Goal: Task Accomplishment & Management: Use online tool/utility

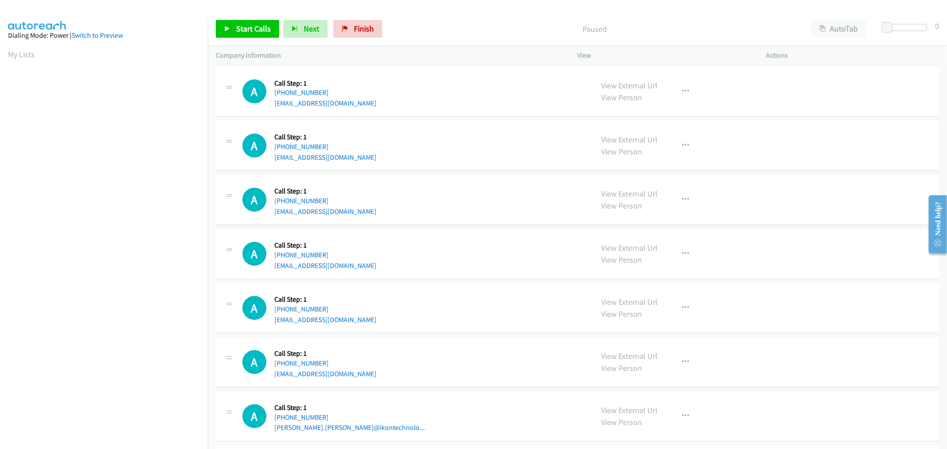
click at [506, 336] on td "A Callback Scheduled Call Step: 1 America/New_York +1 313-742-5134 skykeyskayki…" at bounding box center [577, 363] width 739 height 54
drag, startPoint x: 619, startPoint y: 192, endPoint x: 631, endPoint y: 227, distance: 37.2
click at [458, 119] on td "A Callback Scheduled Call Step: 1 America/New_York +1 954-249-3855 tara99.hamil…" at bounding box center [577, 146] width 739 height 54
click at [464, 122] on div "A Callback Scheduled Call Step: 1 America/New_York +1 954-249-3855 tara99.hamil…" at bounding box center [577, 146] width 723 height 50
click at [259, 40] on div "Start Calls Pause Next Finish Paused AutoTab AutoTab 0" at bounding box center [577, 29] width 739 height 34
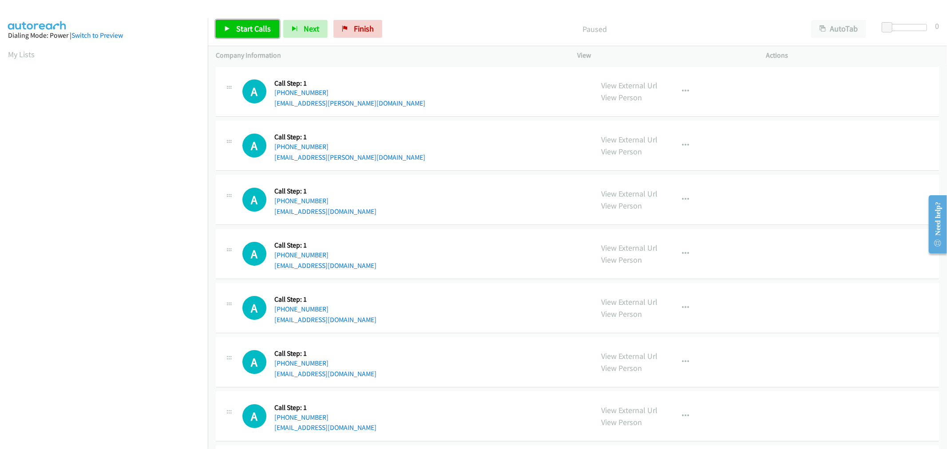
click at [257, 34] on link "Start Calls" at bounding box center [247, 29] width 63 height 18
click at [458, 116] on div "A Callback Scheduled Call Step: 1 America/New_York +1 614-935-0883 alana.rubin@…" at bounding box center [577, 92] width 723 height 50
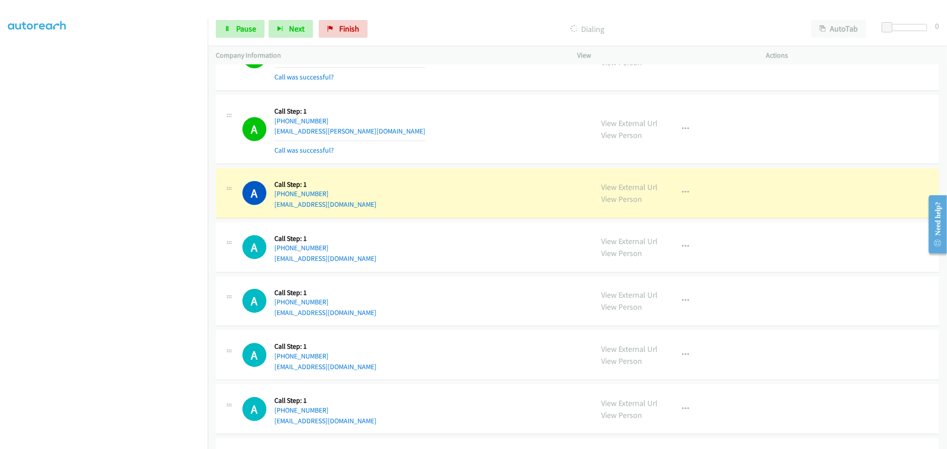
scroll to position [99, 0]
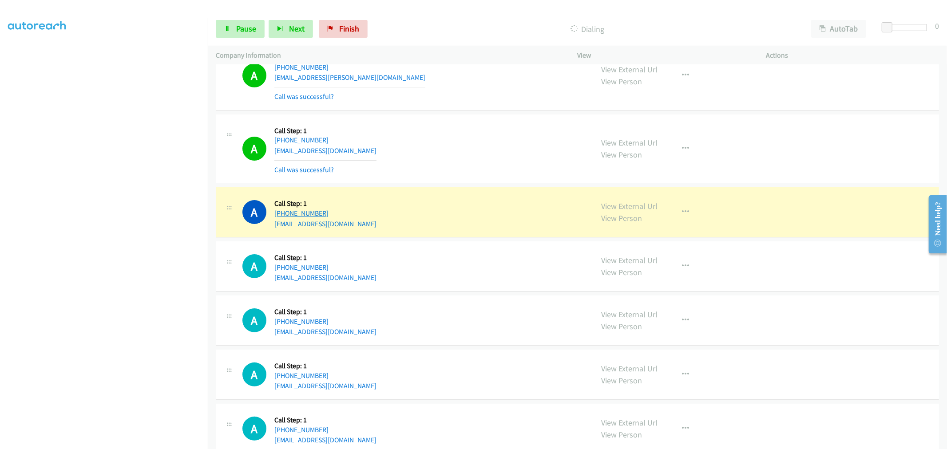
drag, startPoint x: 308, startPoint y: 209, endPoint x: 281, endPoint y: 211, distance: 27.1
click at [281, 211] on div "+1 763-350-2610" at bounding box center [325, 213] width 102 height 11
copy link "763-350-2610"
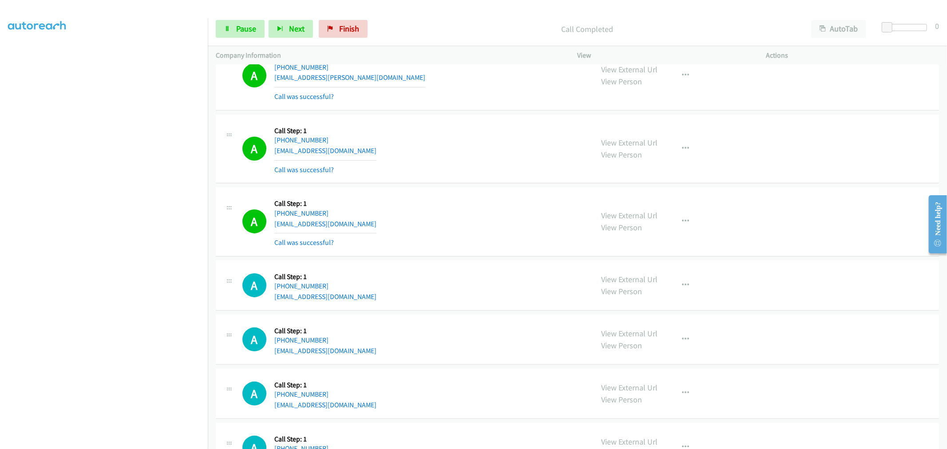
drag, startPoint x: 465, startPoint y: 245, endPoint x: 467, endPoint y: 231, distance: 14.4
click at [465, 242] on div "A Callback Scheduled Call Step: 1 America/Chicago +1 763-350-2610 chuckdube@com…" at bounding box center [413, 221] width 343 height 53
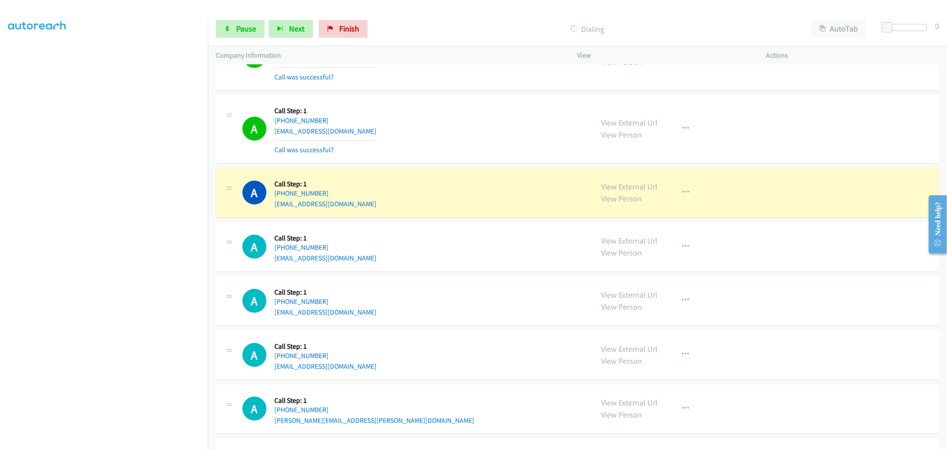
scroll to position [197, 0]
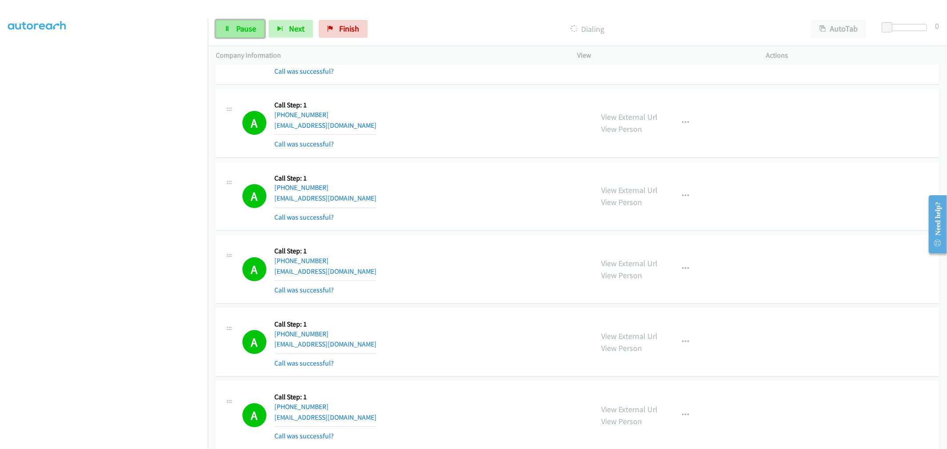
click at [253, 29] on span "Pause" at bounding box center [246, 29] width 20 height 10
click at [264, 25] on span "Start Calls" at bounding box center [253, 29] width 35 height 10
click at [160, 441] on section at bounding box center [104, 238] width 192 height 425
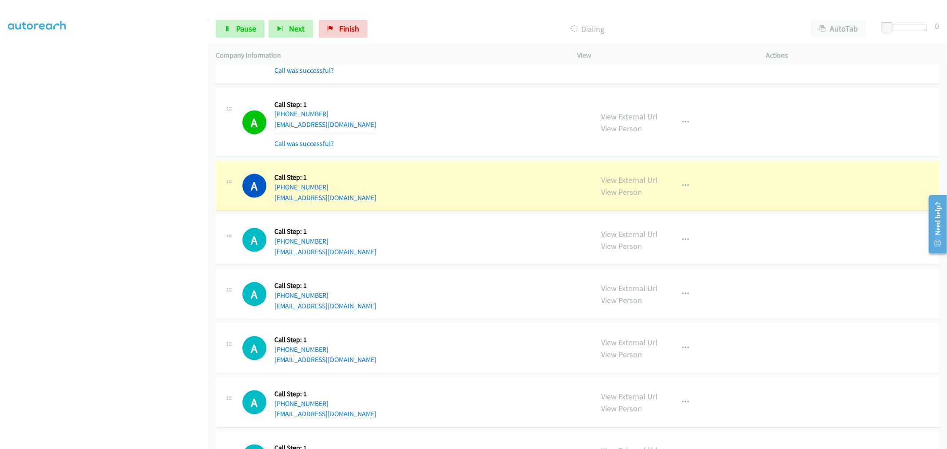
scroll to position [986, 0]
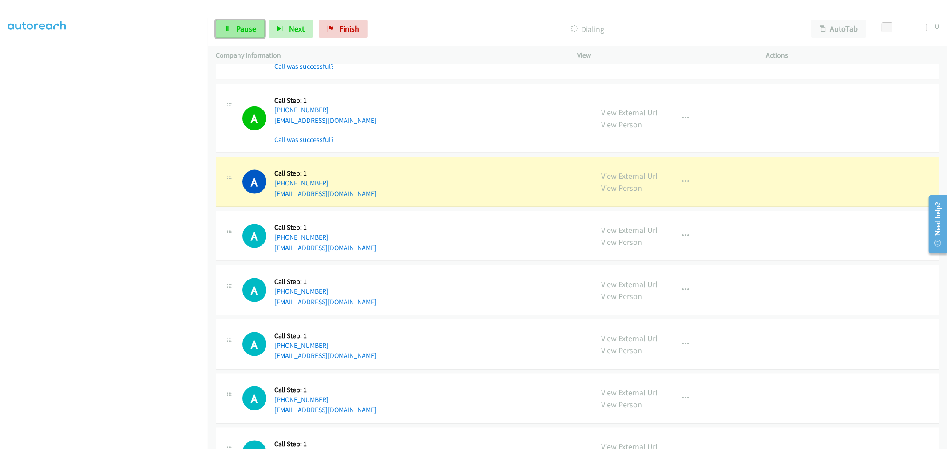
click at [233, 28] on link "Pause" at bounding box center [240, 29] width 49 height 18
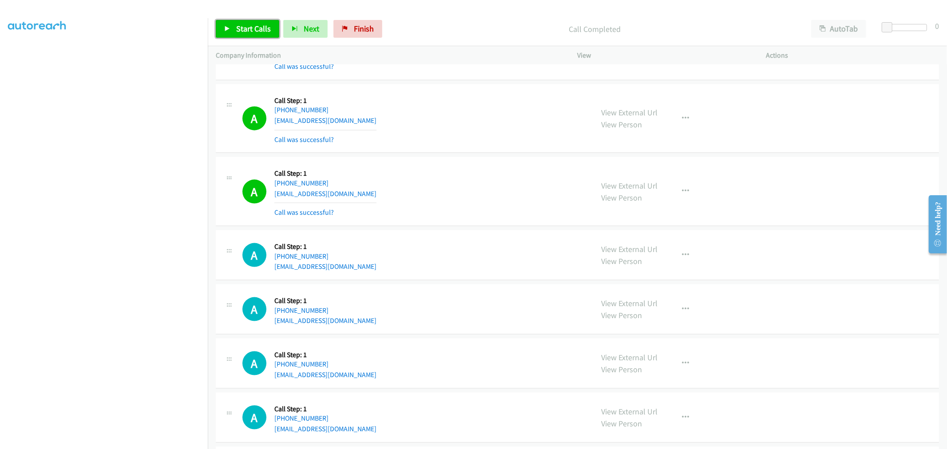
click at [254, 34] on link "Start Calls" at bounding box center [247, 29] width 63 height 18
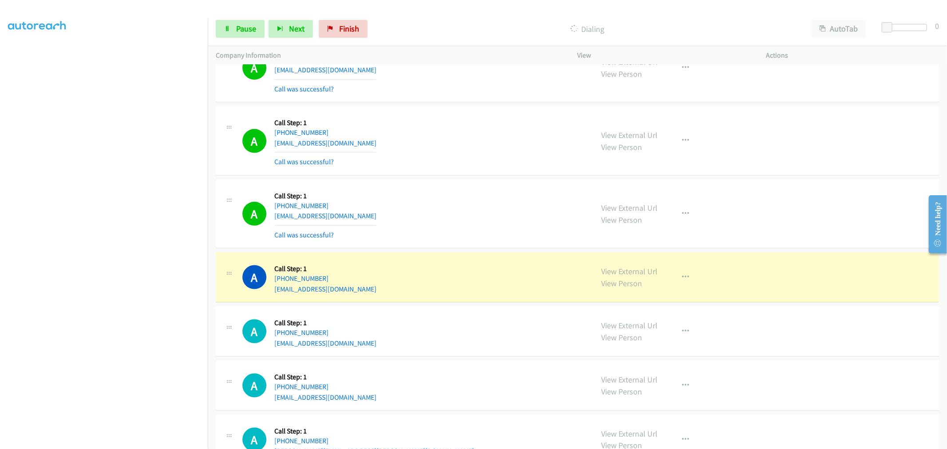
scroll to position [1085, 0]
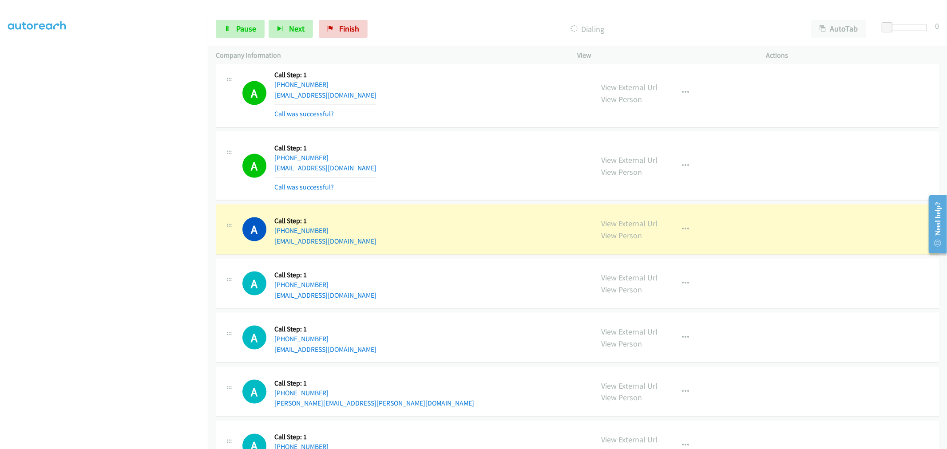
click at [459, 130] on td "A Callback Scheduled Call Step: 1 America/New_York +1 445-256-3732 nakwas23@yah…" at bounding box center [577, 166] width 739 height 73
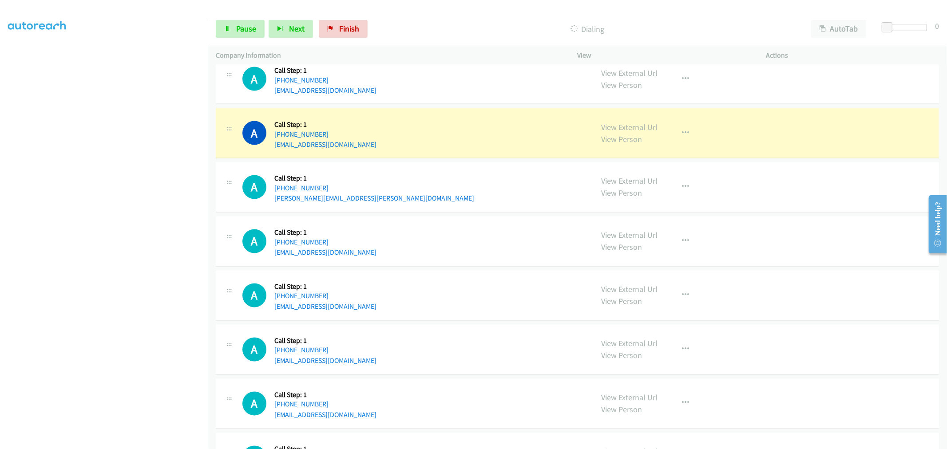
scroll to position [1331, 0]
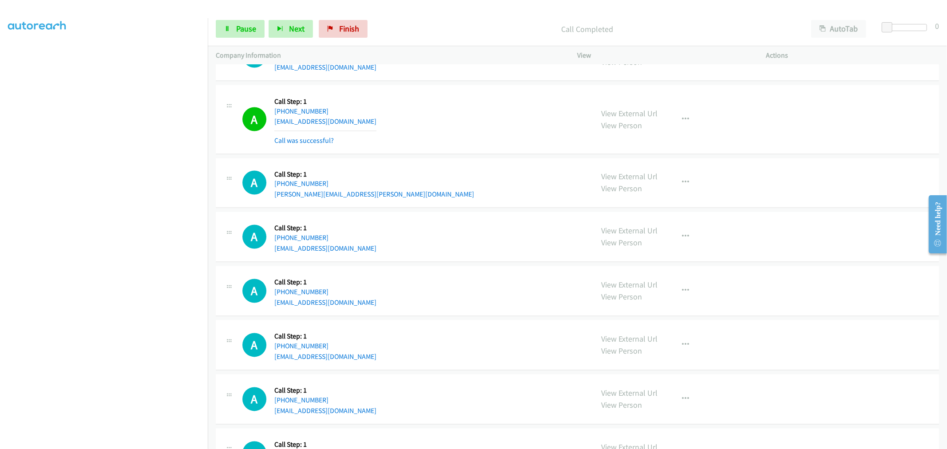
click at [466, 158] on td "A Callback Scheduled Call Step: 1 America/New_York +1 561-452-8118 gary.isiah@g…" at bounding box center [577, 183] width 739 height 54
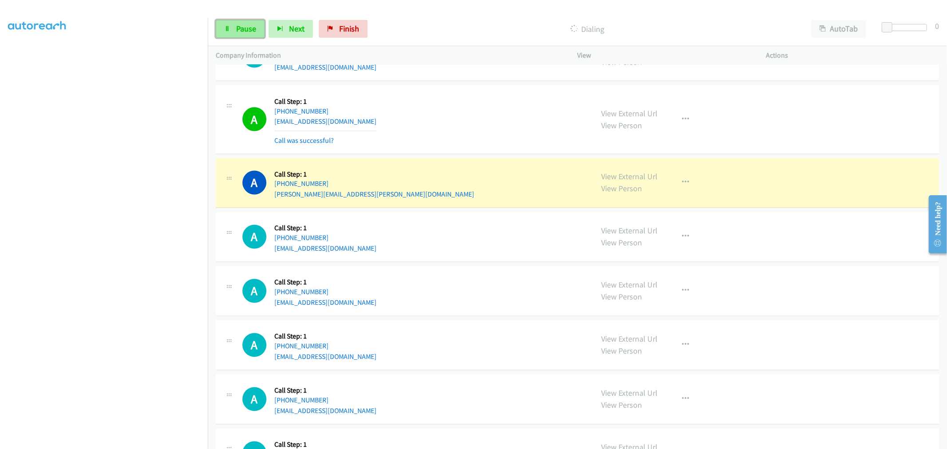
click at [243, 26] on span "Pause" at bounding box center [246, 29] width 20 height 10
click at [256, 32] on span "Start Calls" at bounding box center [253, 29] width 35 height 10
click at [231, 32] on link "Pause" at bounding box center [240, 29] width 49 height 18
click at [332, 239] on div "A Callback Scheduled Call Step: 1 America/Chicago +1 832-656-4717 gfsutton@gmai…" at bounding box center [413, 237] width 343 height 34
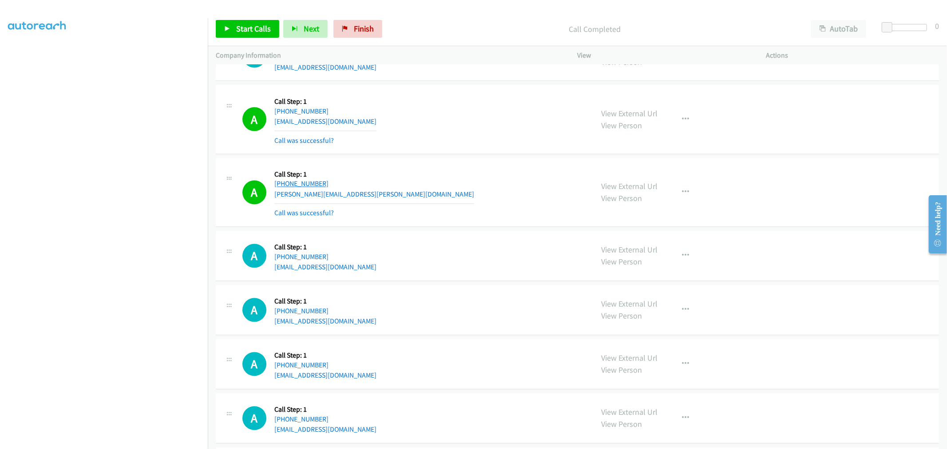
drag, startPoint x: 330, startPoint y: 185, endPoint x: 283, endPoint y: 185, distance: 47.0
click at [283, 185] on div "+1 561-452-8118" at bounding box center [374, 184] width 200 height 11
click at [432, 156] on td "A Callback Scheduled Call Step: 1 America/New_York +1 229-563-3493 cothronhunte…" at bounding box center [577, 119] width 739 height 73
click at [251, 30] on span "Start Calls" at bounding box center [253, 29] width 35 height 10
click at [467, 156] on td "A Callback Scheduled Call Step: 1 America/New_York +1 229-563-3493 cothronhunte…" at bounding box center [577, 119] width 739 height 73
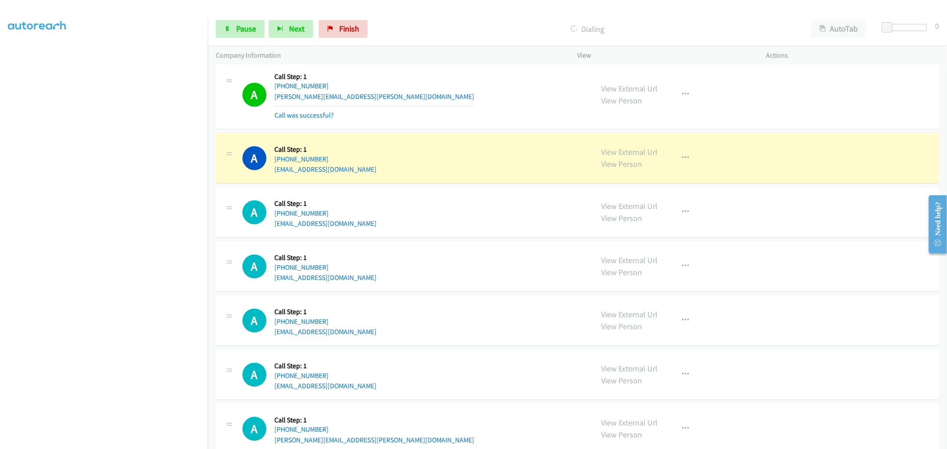
scroll to position [1430, 0]
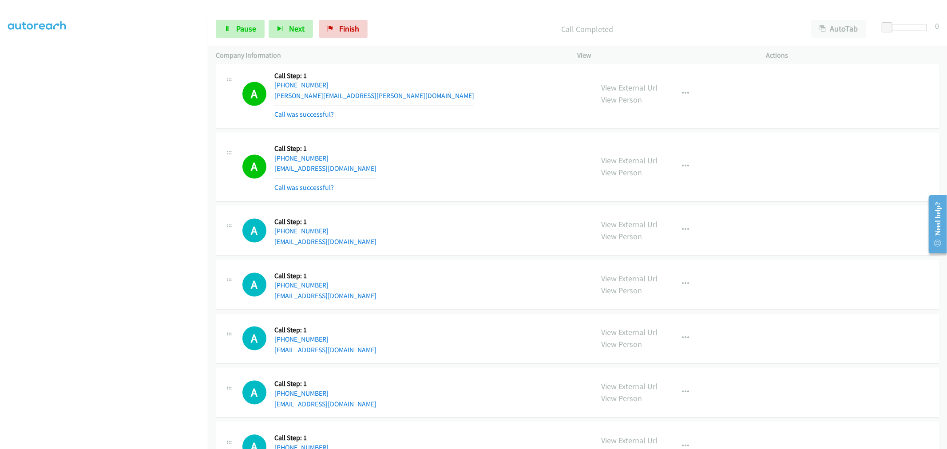
click at [470, 131] on td "A Callback Scheduled Call Step: 1 America/Chicago +1 832-656-4717 gfsutton@gmai…" at bounding box center [577, 167] width 739 height 73
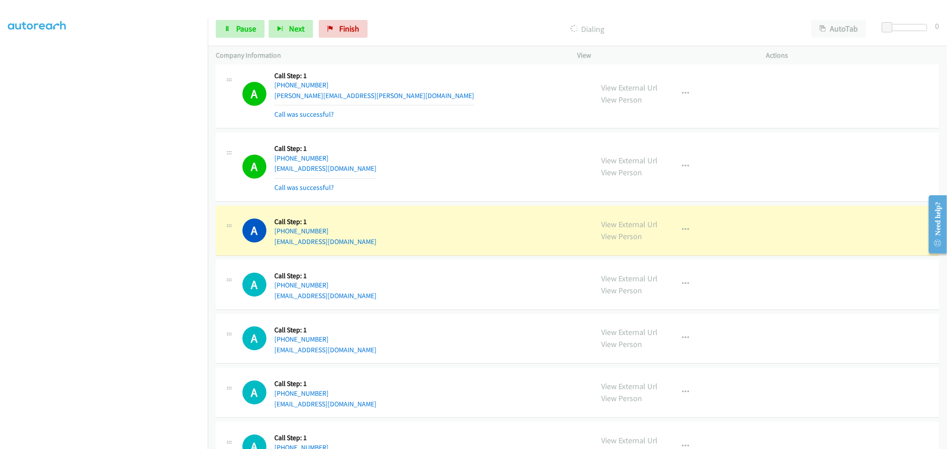
click at [472, 130] on td "A Callback Scheduled Call Step: 1 America/New_York +1 561-452-8118 gary.isiah@g…" at bounding box center [577, 94] width 739 height 73
click at [459, 131] on td "A Callback Scheduled Call Step: 1 America/Chicago +1 832-656-4717 gfsutton@gmai…" at bounding box center [577, 167] width 739 height 73
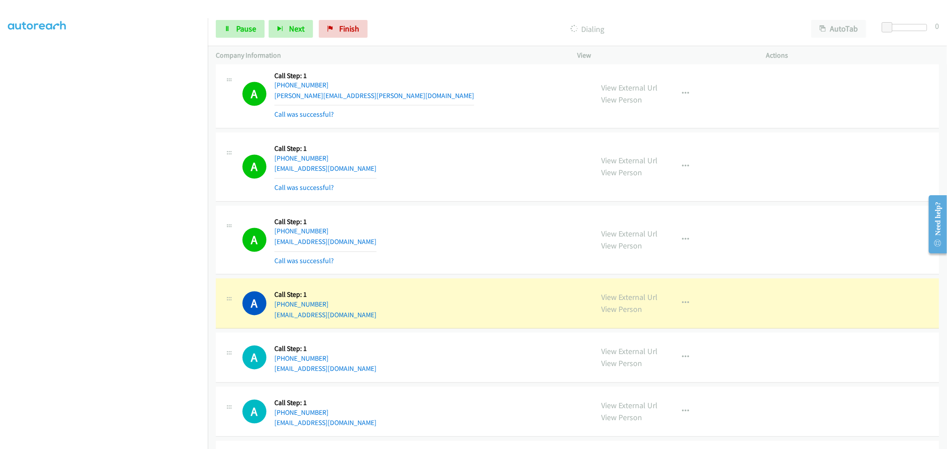
click at [462, 130] on td "A Callback Scheduled Call Step: 1 America/New_York +1 561-452-8118 gary.isiah@g…" at bounding box center [577, 94] width 739 height 73
click at [471, 132] on td "A Callback Scheduled Call Step: 1 America/Chicago +1 832-656-4717 gfsutton@gmai…" at bounding box center [577, 167] width 739 height 73
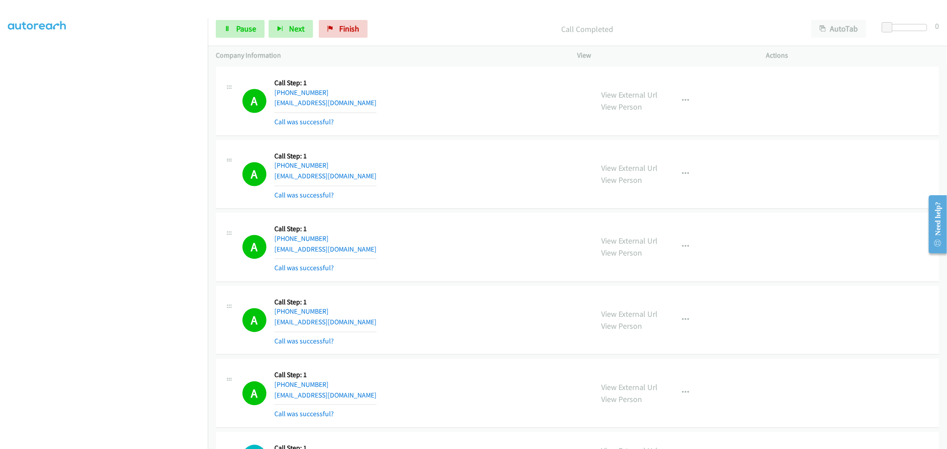
scroll to position [1627, 0]
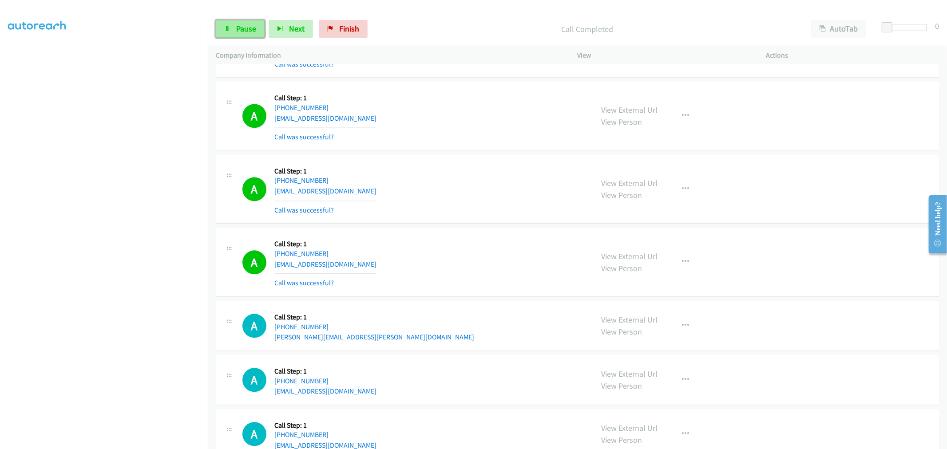
click at [232, 20] on link "Pause" at bounding box center [240, 29] width 49 height 18
click at [257, 27] on span "Start Calls" at bounding box center [253, 29] width 35 height 10
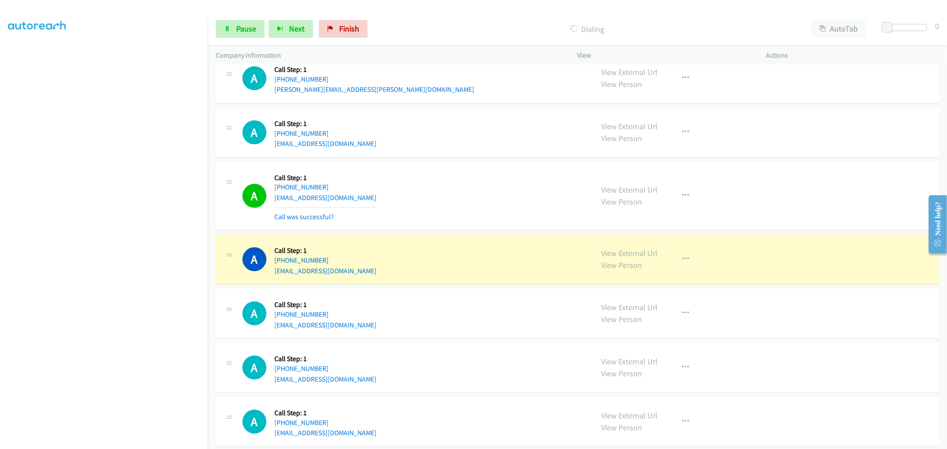
scroll to position [1874, 0]
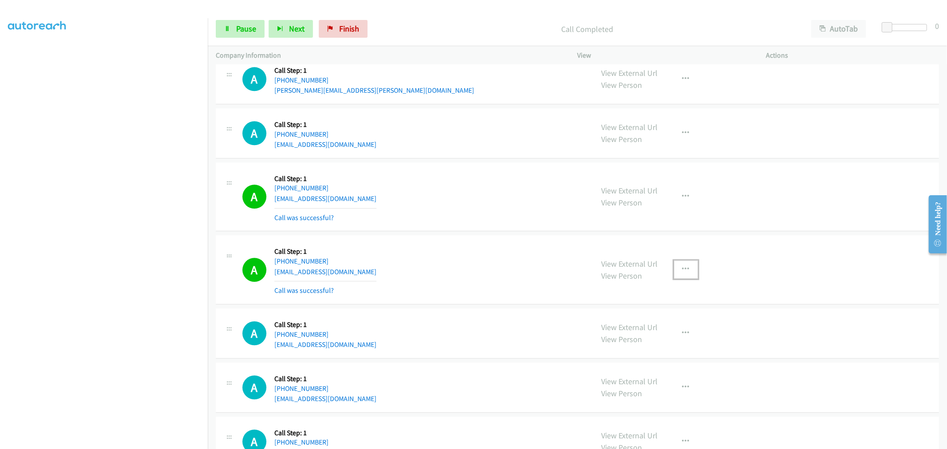
drag, startPoint x: 688, startPoint y: 271, endPoint x: 666, endPoint y: 304, distance: 39.0
click at [688, 271] on button "button" at bounding box center [686, 270] width 24 height 18
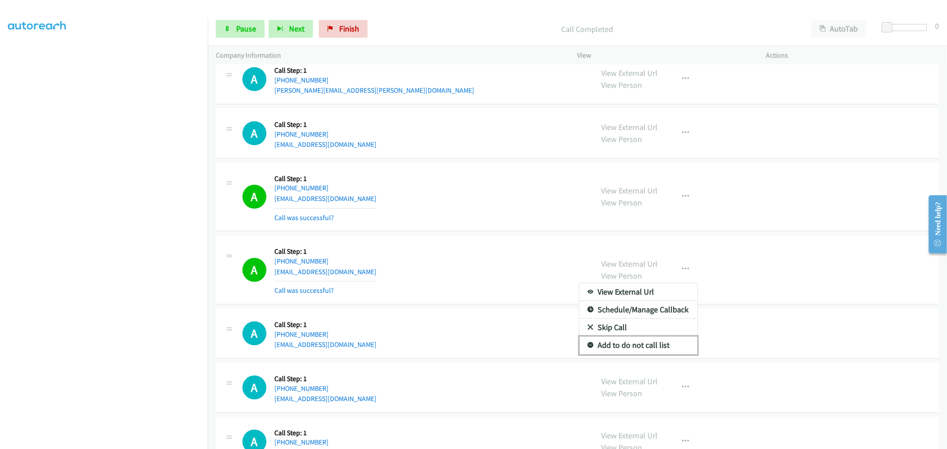
click at [641, 343] on link "Add to do not call list" at bounding box center [638, 345] width 118 height 18
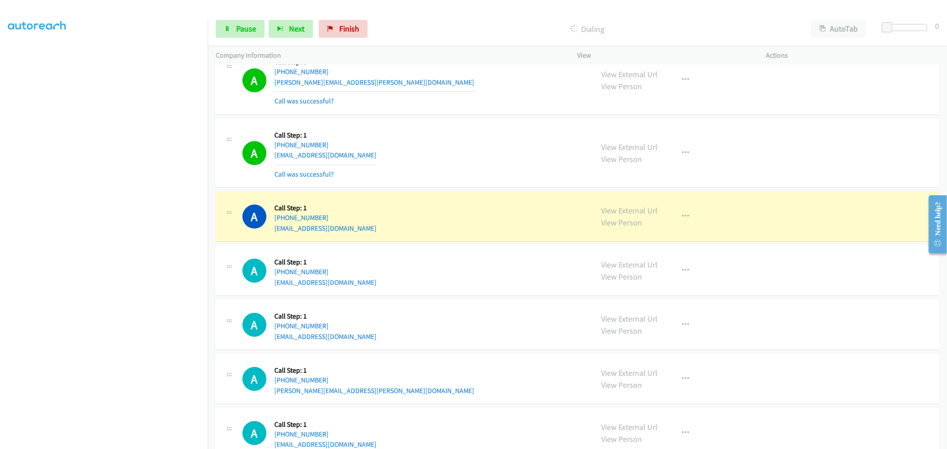
scroll to position [2613, 0]
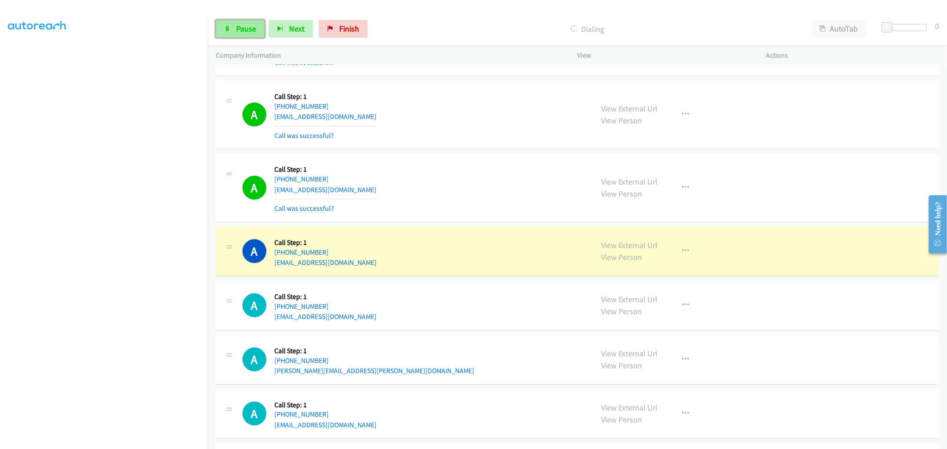
click at [233, 30] on link "Pause" at bounding box center [240, 29] width 49 height 18
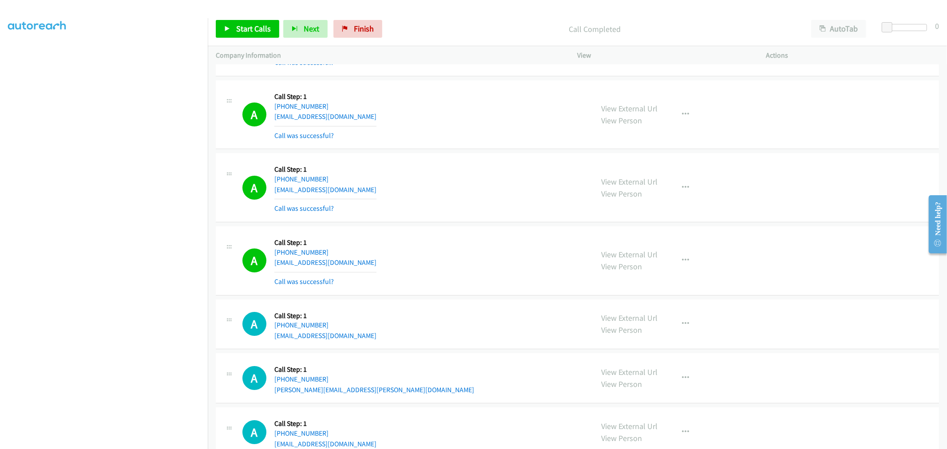
click at [487, 231] on div "A Callback Scheduled Call Step: 1 America/New_York +1 401-497-9359 mjm133@gmail…" at bounding box center [577, 260] width 723 height 69
click at [445, 81] on td "A Callback Scheduled Call Step: 1 America/New_York +1 740-707-1404 robenstine@g…" at bounding box center [577, 114] width 739 height 73
click at [249, 27] on span "Start Calls" at bounding box center [253, 29] width 35 height 10
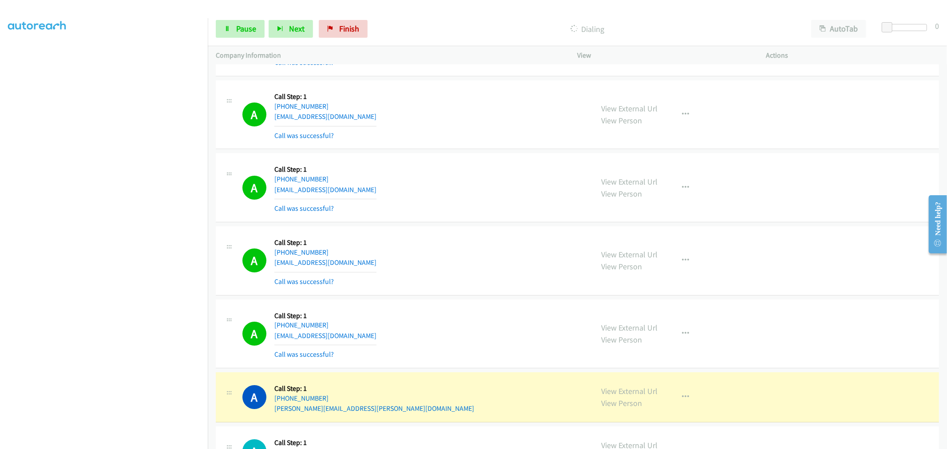
scroll to position [2810, 0]
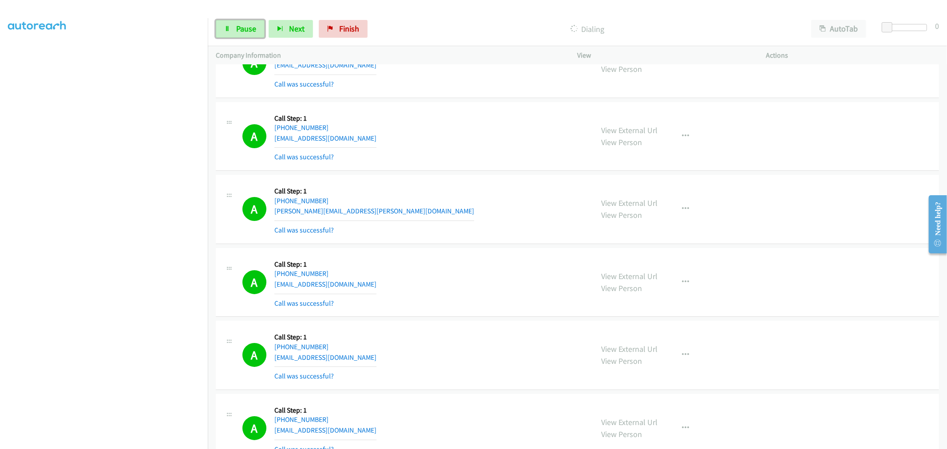
click at [244, 32] on span "Pause" at bounding box center [246, 29] width 20 height 10
drag, startPoint x: 266, startPoint y: 28, endPoint x: 366, endPoint y: 53, distance: 103.1
click at [266, 28] on span "Start Calls" at bounding box center [253, 29] width 35 height 10
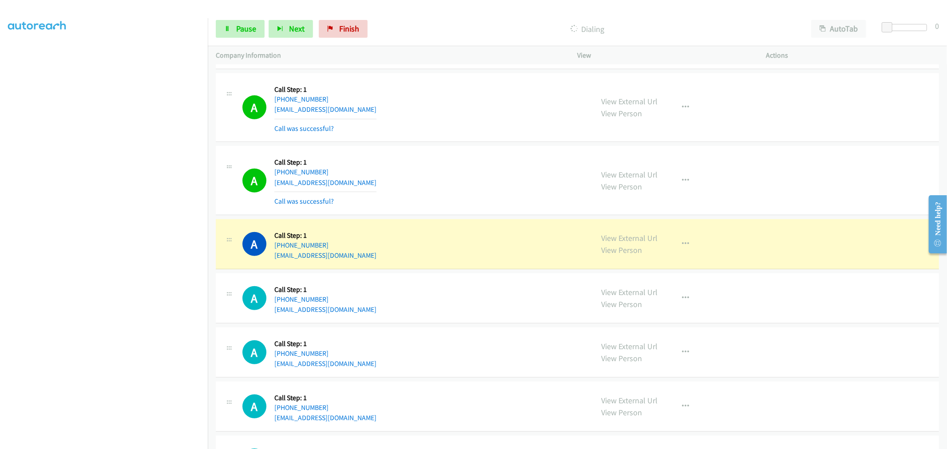
scroll to position [3353, 0]
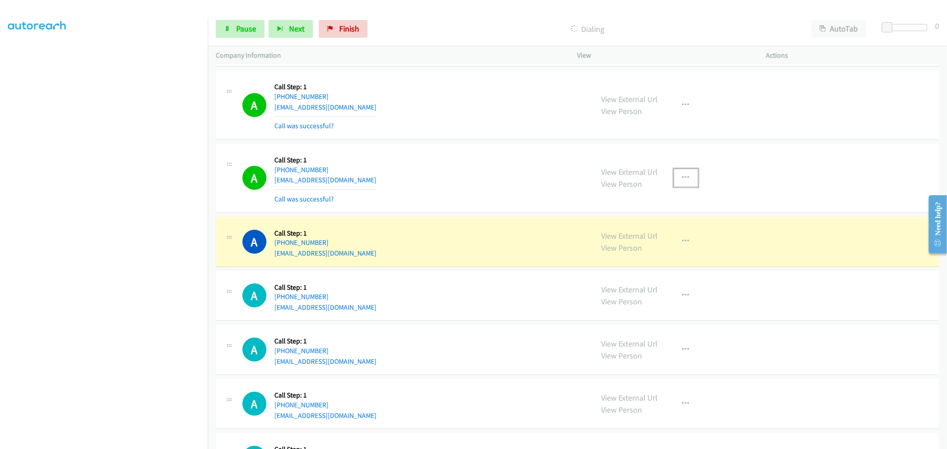
click at [682, 181] on icon "button" at bounding box center [685, 177] width 7 height 7
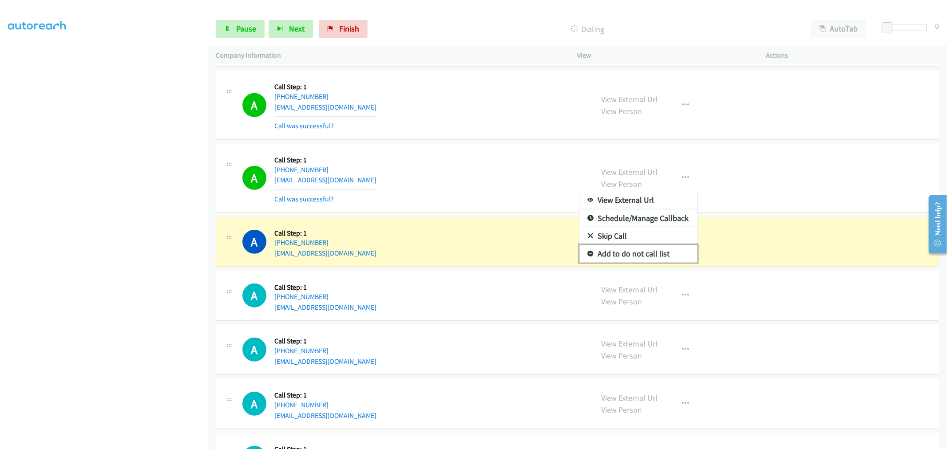
click at [612, 252] on link "Add to do not call list" at bounding box center [638, 254] width 118 height 18
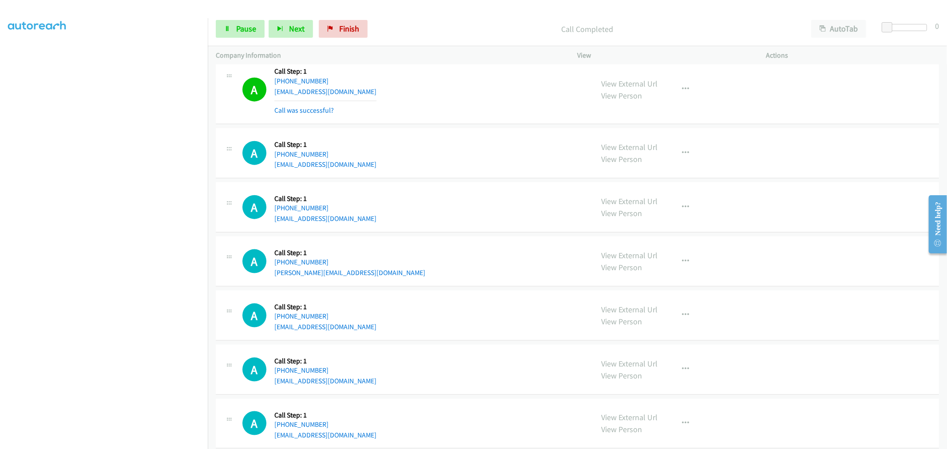
scroll to position [3747, 0]
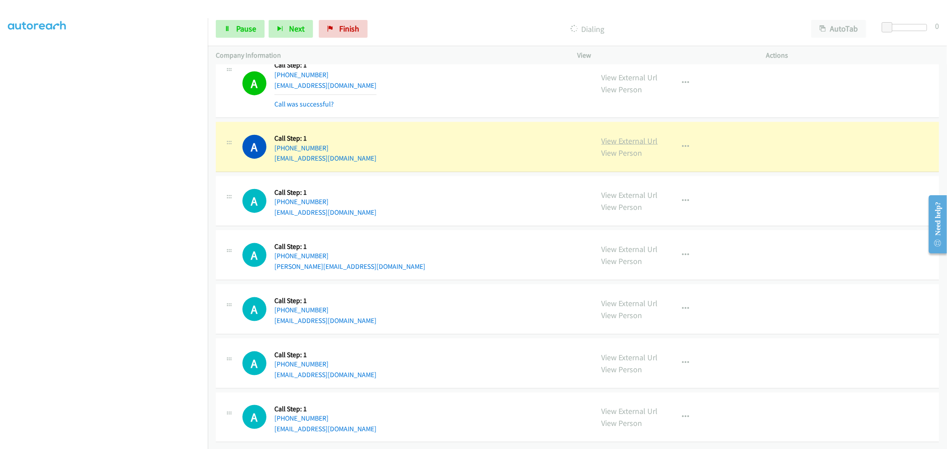
drag, startPoint x: 641, startPoint y: 135, endPoint x: 535, endPoint y: 87, distance: 116.4
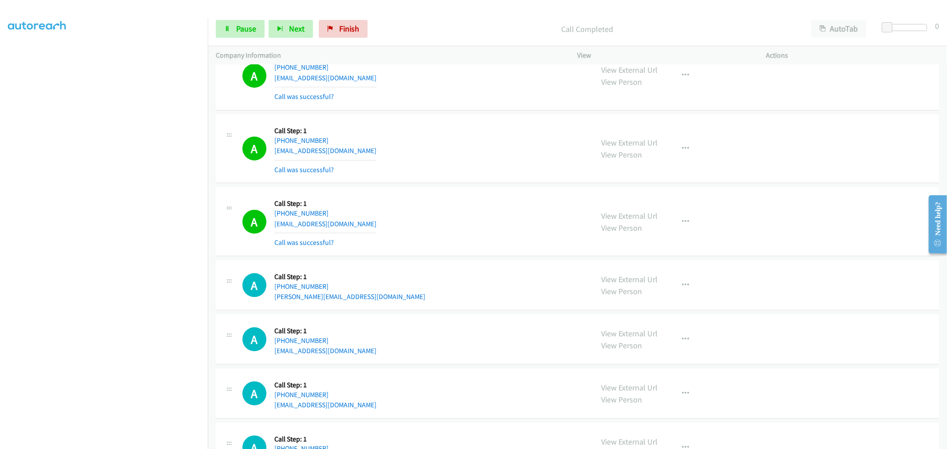
scroll to position [3787, 0]
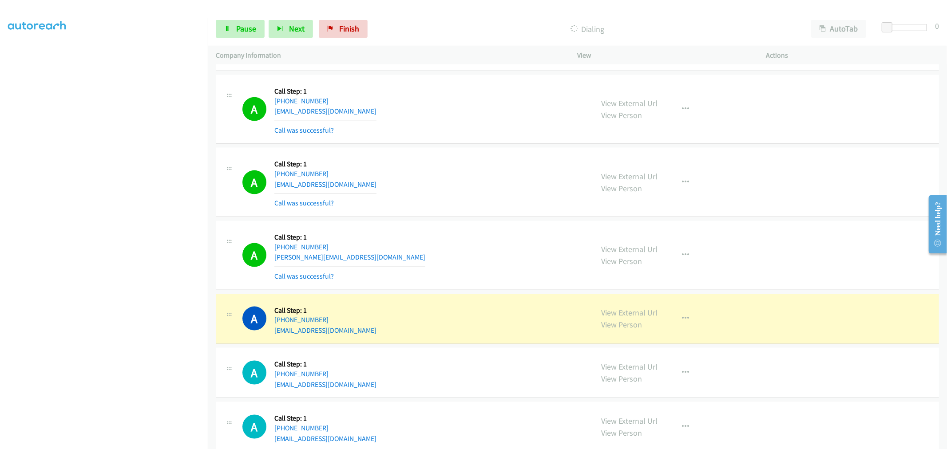
drag, startPoint x: 628, startPoint y: 314, endPoint x: 557, endPoint y: 236, distance: 104.9
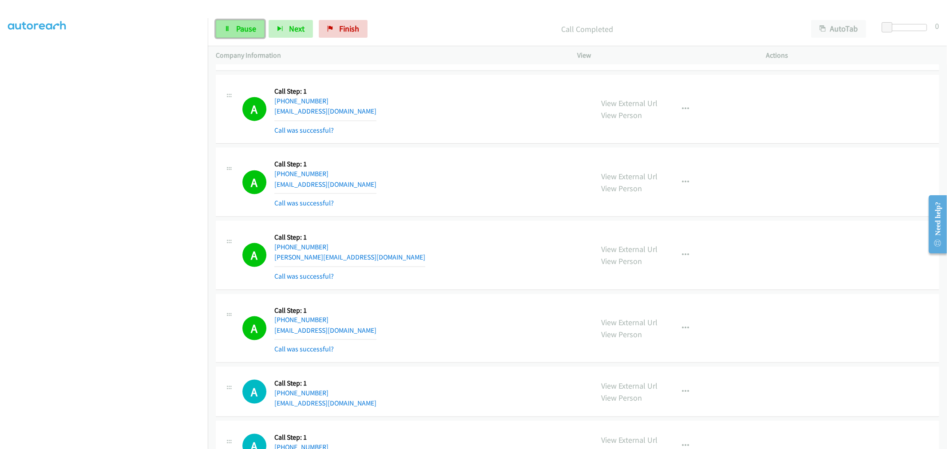
click at [258, 32] on link "Pause" at bounding box center [240, 29] width 49 height 18
click at [252, 32] on span "Start Calls" at bounding box center [253, 29] width 35 height 10
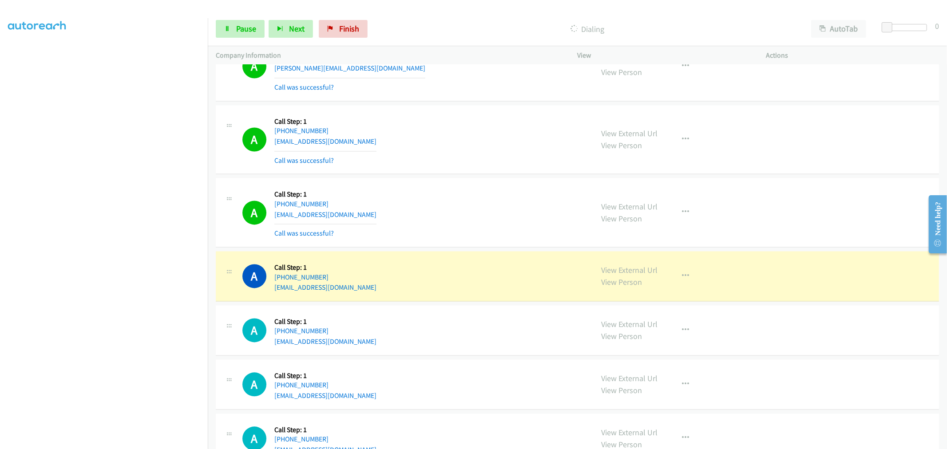
scroll to position [4329, 0]
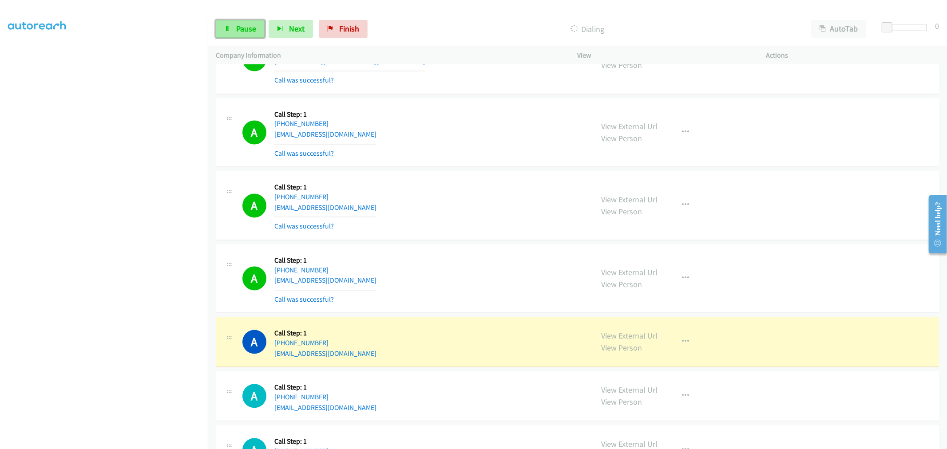
click at [245, 29] on span "Pause" at bounding box center [246, 29] width 20 height 10
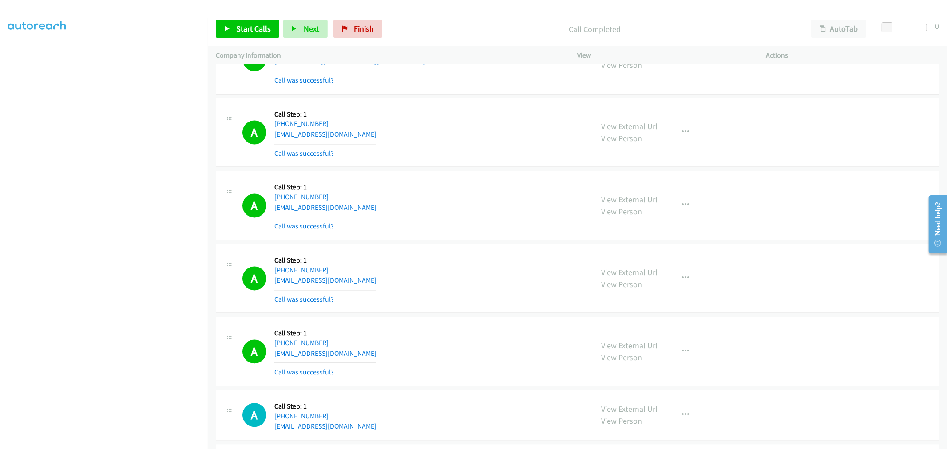
click at [447, 96] on td "A Callback Scheduled Call Step: 1 America/New_York +1 757-646-9242 jacqueline_d…" at bounding box center [577, 59] width 739 height 73
click at [265, 33] on span "Start Calls" at bounding box center [253, 29] width 35 height 10
click at [465, 104] on div "A Callback Scheduled Call Step: 1 America/New_York +1 513-284-0082 amazur@cinci…" at bounding box center [577, 132] width 723 height 69
click at [467, 101] on div "A Callback Scheduled Call Step: 1 America/New_York +1 513-284-0082 amazur@cinci…" at bounding box center [577, 132] width 723 height 69
click at [478, 99] on td "A Callback Scheduled Call Step: 1 America/New_York +1 513-284-0082 amazur@cinci…" at bounding box center [577, 132] width 739 height 73
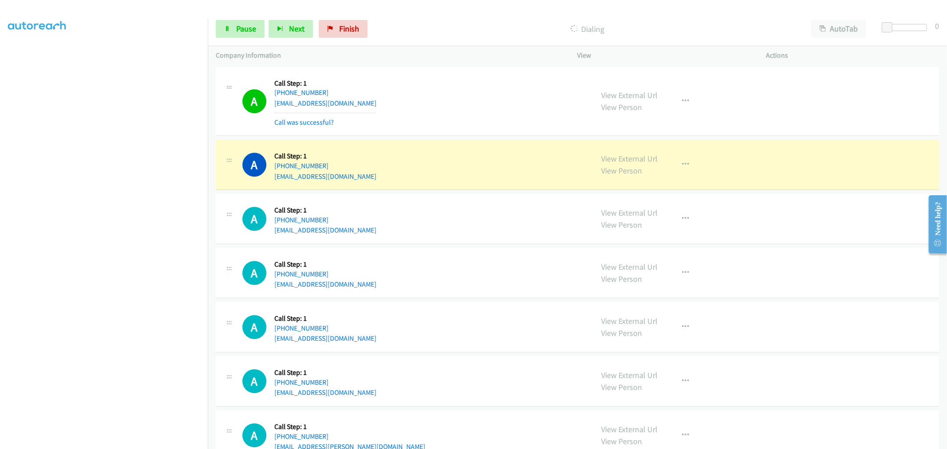
scroll to position [4822, 0]
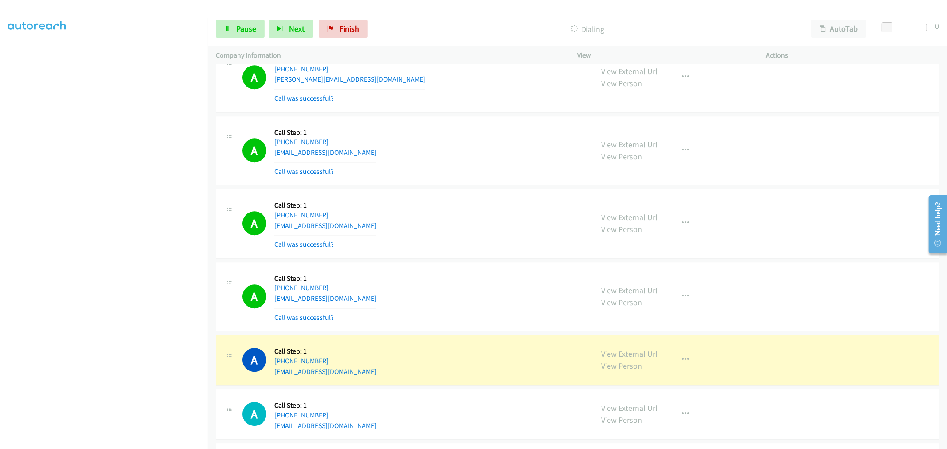
click at [264, 18] on div "Start Calls Pause Next Finish Dialing AutoTab AutoTab 0" at bounding box center [577, 29] width 739 height 34
click at [257, 25] on link "Pause" at bounding box center [240, 29] width 49 height 18
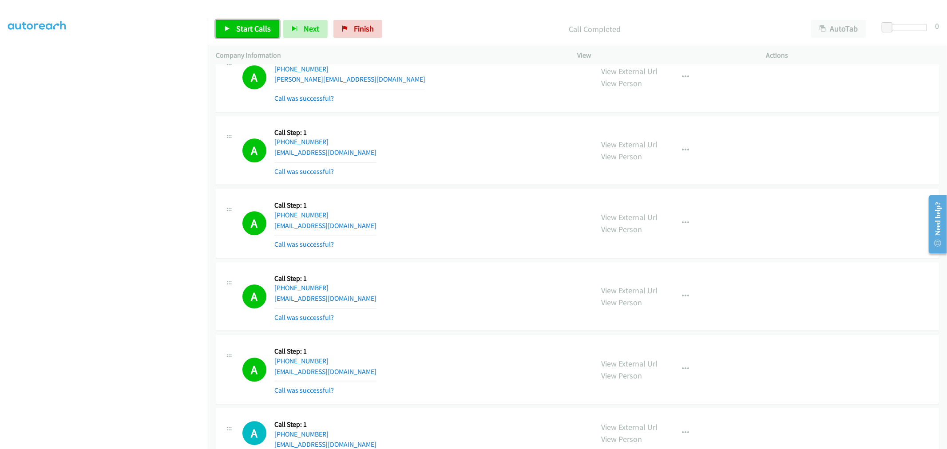
click at [251, 36] on link "Start Calls" at bounding box center [247, 29] width 63 height 18
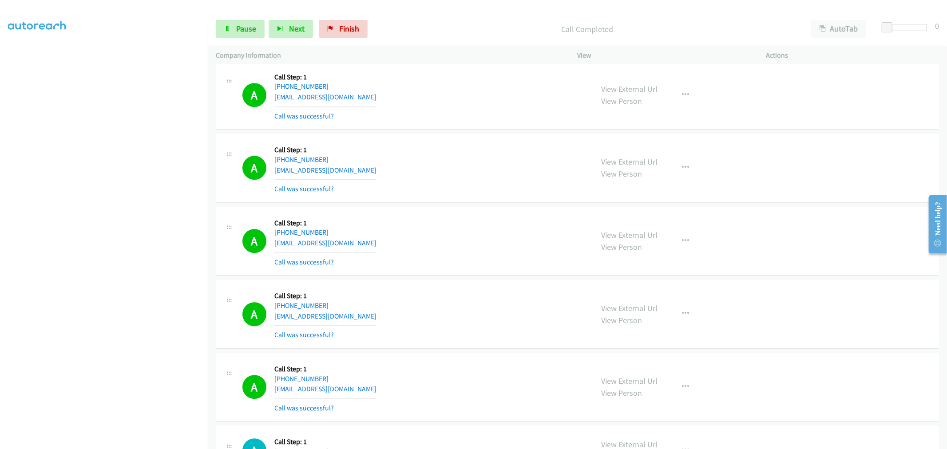
scroll to position [5020, 0]
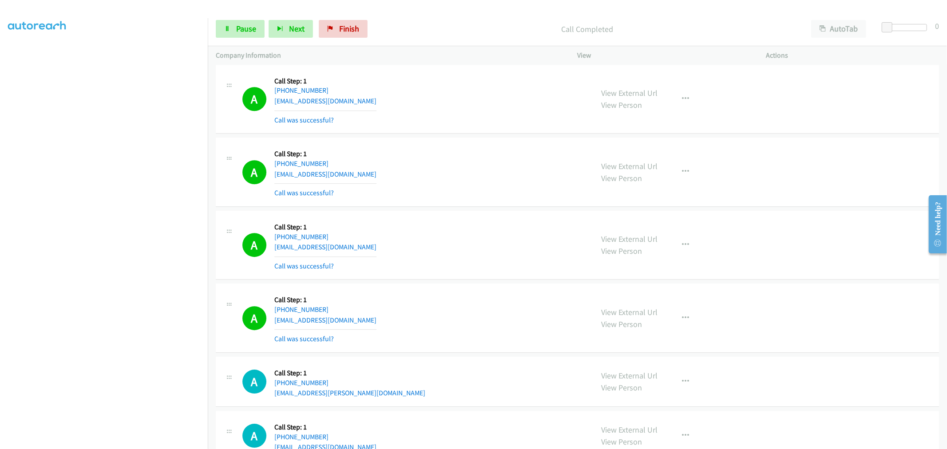
click at [458, 139] on td "A Callback Scheduled Call Step: 1 America/Chicago +1 956-897-6505 edgarallan342…" at bounding box center [577, 172] width 739 height 73
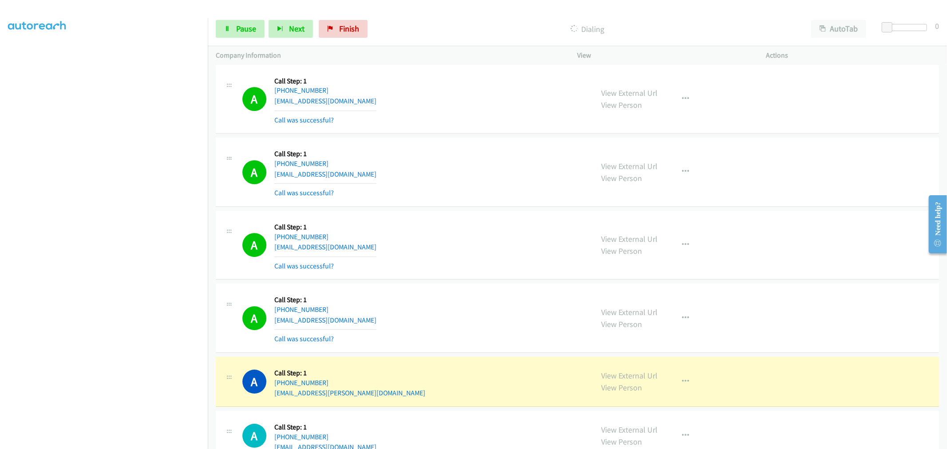
click at [466, 213] on td "A Callback Scheduled Call Step: 1 America/New_York +1 917-754-3114 joelbleiberg…" at bounding box center [577, 245] width 739 height 73
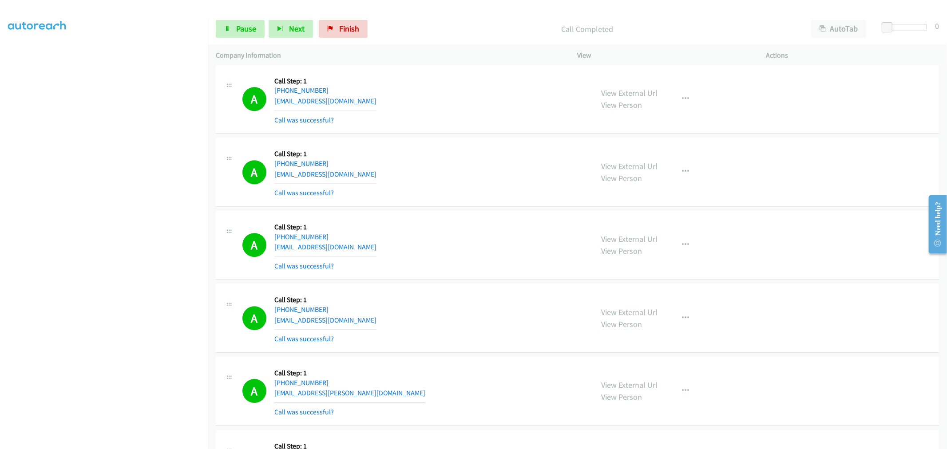
click at [474, 139] on td "A Callback Scheduled Call Step: 1 America/Chicago +1 956-897-6505 edgarallan342…" at bounding box center [577, 172] width 739 height 73
click at [484, 139] on td "A Callback Scheduled Call Step: 1 America/Chicago +1 956-897-6505 edgarallan342…" at bounding box center [577, 172] width 739 height 73
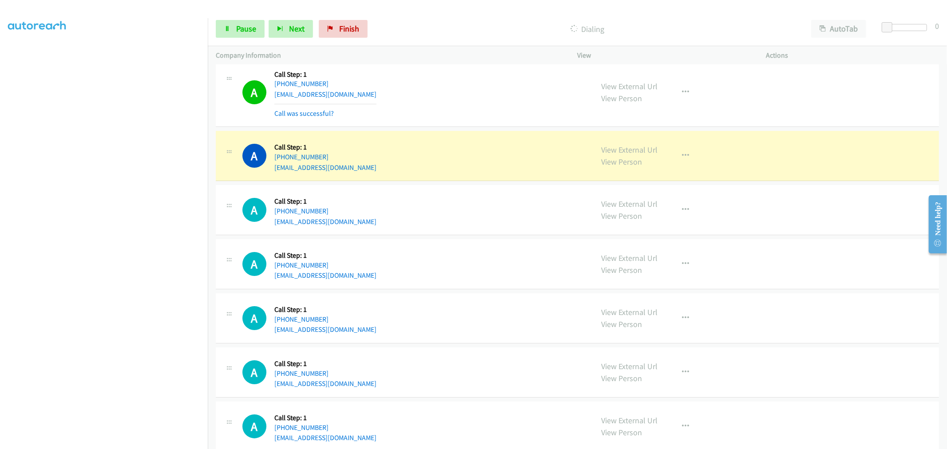
scroll to position [5521, 0]
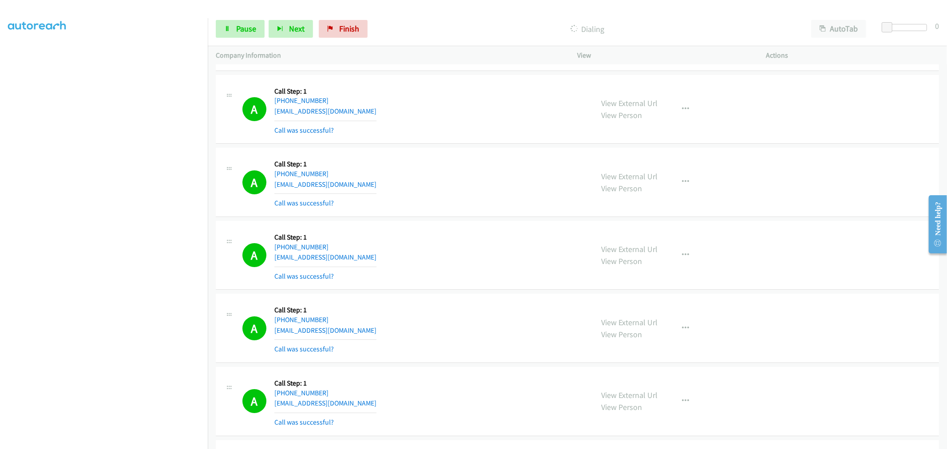
click at [439, 146] on td "A Callback Scheduled Call Step: 1 America/New_York +1 407-866-5376 nickrivera22…" at bounding box center [577, 109] width 739 height 73
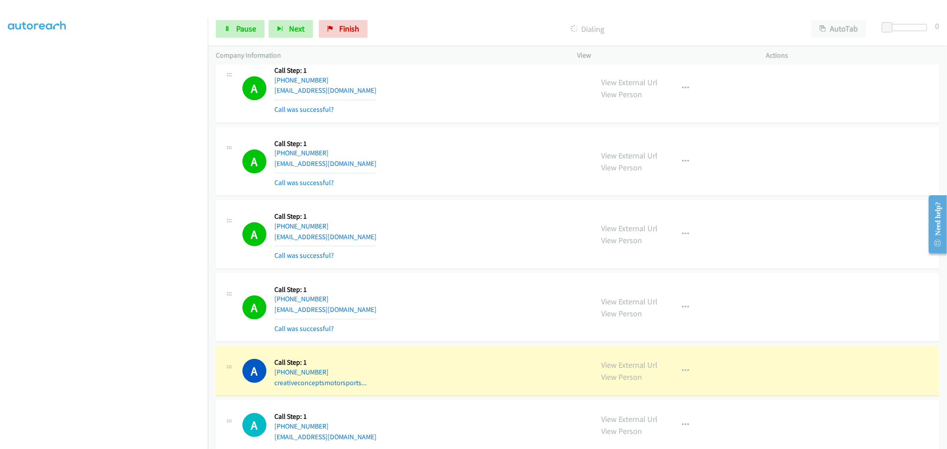
scroll to position [6063, 0]
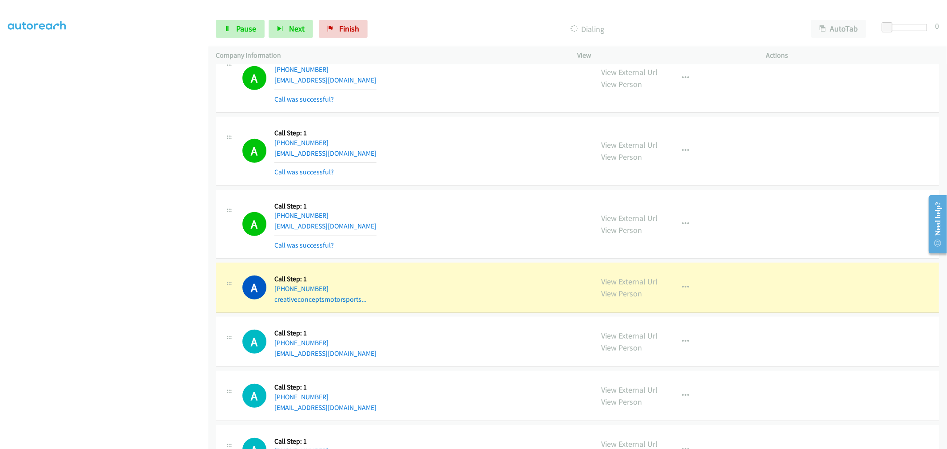
drag, startPoint x: 613, startPoint y: 284, endPoint x: 568, endPoint y: 222, distance: 76.9
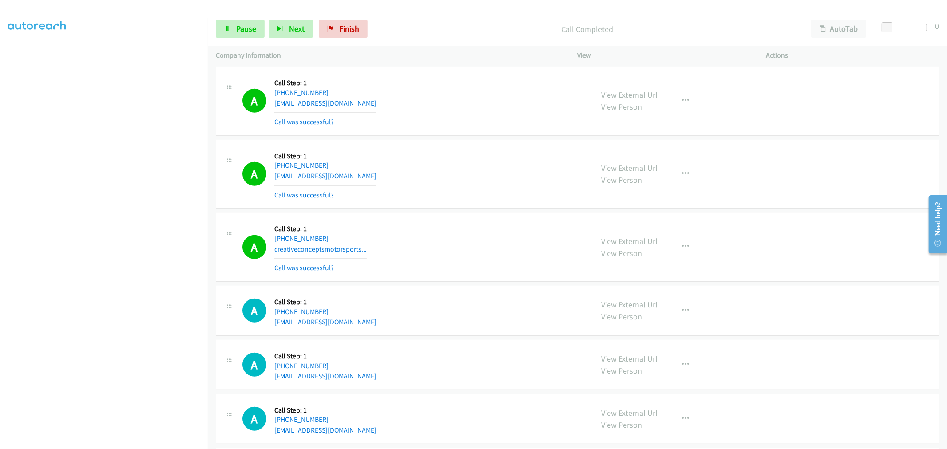
scroll to position [6161, 0]
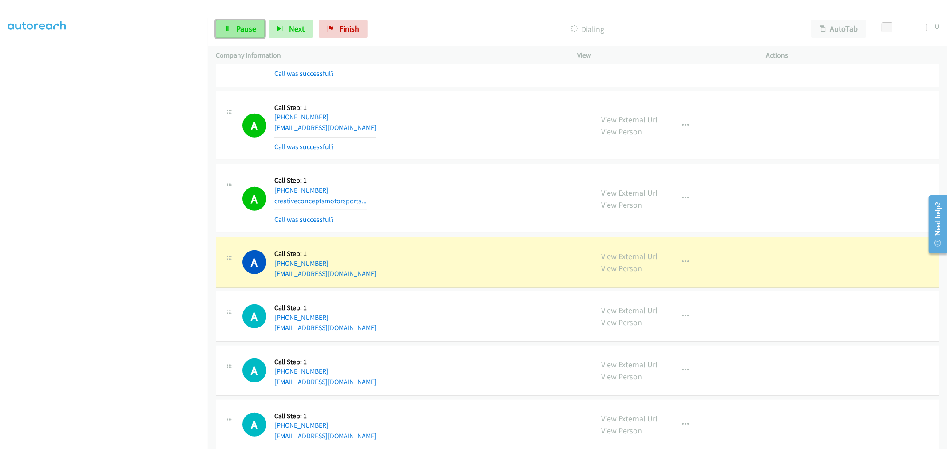
click at [232, 27] on link "Pause" at bounding box center [240, 29] width 49 height 18
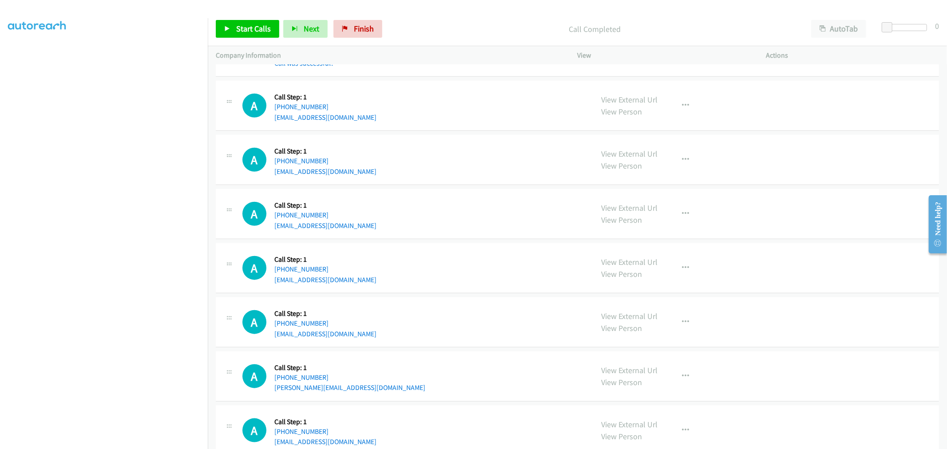
scroll to position [6408, 0]
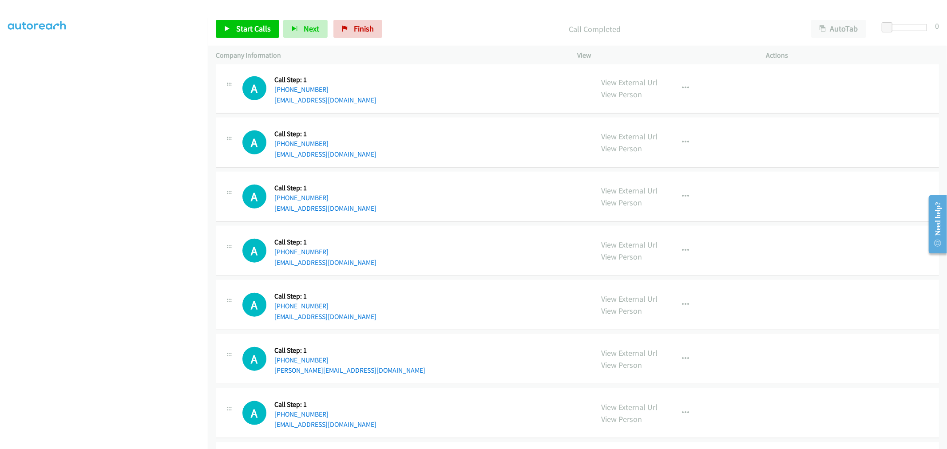
click at [466, 116] on td "A Callback Scheduled Call Step: 1 America/New_York +1 321-749-3736 vscrrami@hot…" at bounding box center [577, 89] width 739 height 54
drag, startPoint x: 285, startPoint y: 25, endPoint x: 277, endPoint y: 25, distance: 7.5
click at [285, 25] on button "Next" at bounding box center [305, 29] width 44 height 18
click at [265, 24] on span "Start Calls" at bounding box center [253, 29] width 35 height 10
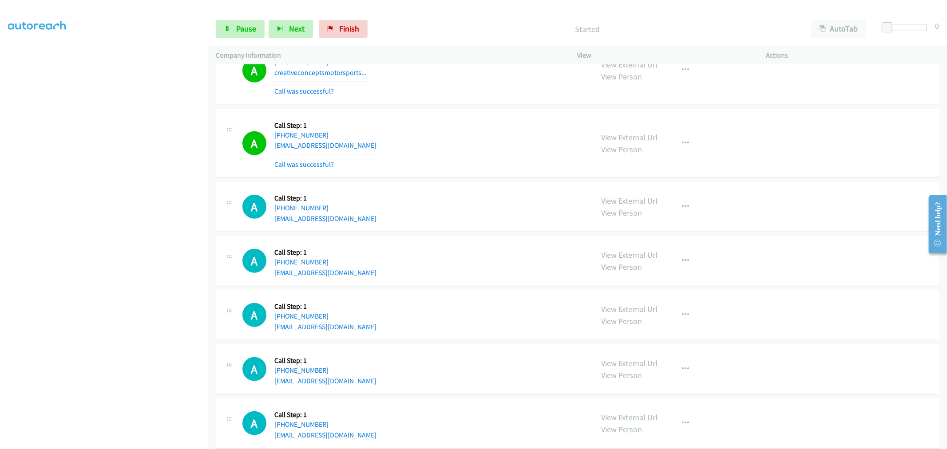
scroll to position [6309, 0]
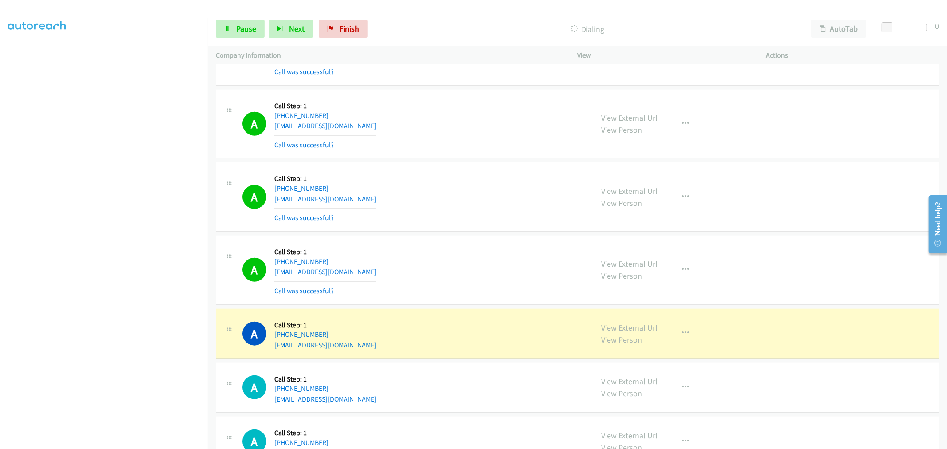
click at [456, 159] on div "A Callback Scheduled Call Step: 1 America/New_York +1 734-730-6972 jpoc1969@yah…" at bounding box center [577, 124] width 723 height 69
click at [462, 159] on div "A Callback Scheduled Call Step: 1 America/New_York +1 734-730-6972 jpoc1969@yah…" at bounding box center [577, 124] width 723 height 69
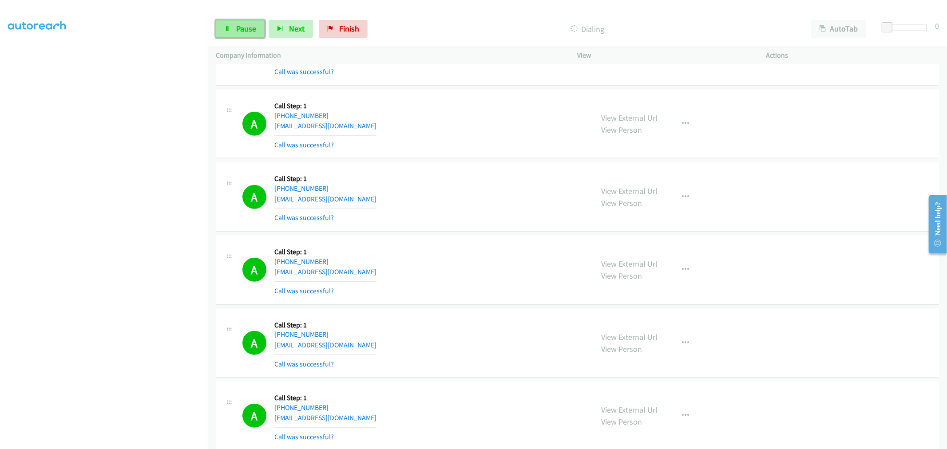
click at [253, 36] on link "Pause" at bounding box center [240, 29] width 49 height 18
click at [250, 27] on span "Start Calls" at bounding box center [253, 29] width 35 height 10
click at [463, 86] on div "A Callback Scheduled Call Step: 1 America/New_York +1 678-326-6590 creativeconc…" at bounding box center [577, 50] width 723 height 69
click at [471, 166] on div "A Callback Scheduled Call Step: 1 America/New_York +1 321-749-3736 vscrrami@hot…" at bounding box center [577, 196] width 723 height 69
click at [482, 166] on div "A Callback Scheduled Call Step: 1 America/New_York +1 321-749-3736 vscrrami@hot…" at bounding box center [577, 196] width 723 height 69
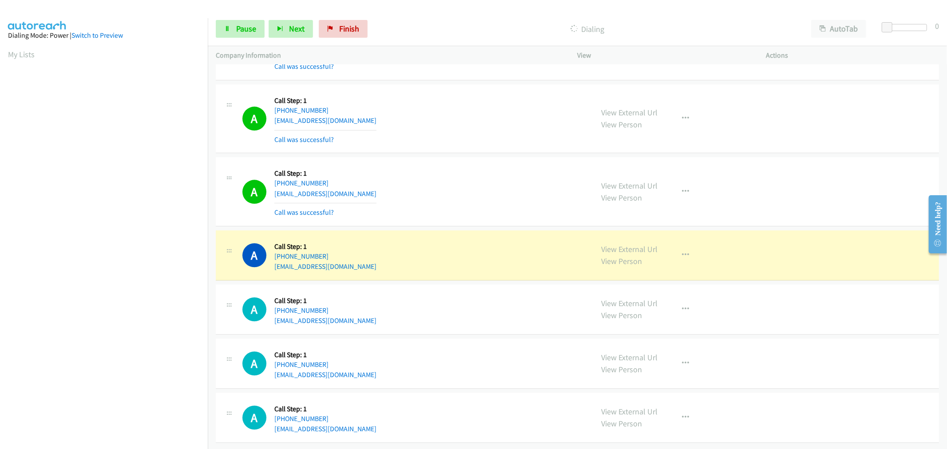
scroll to position [49, 0]
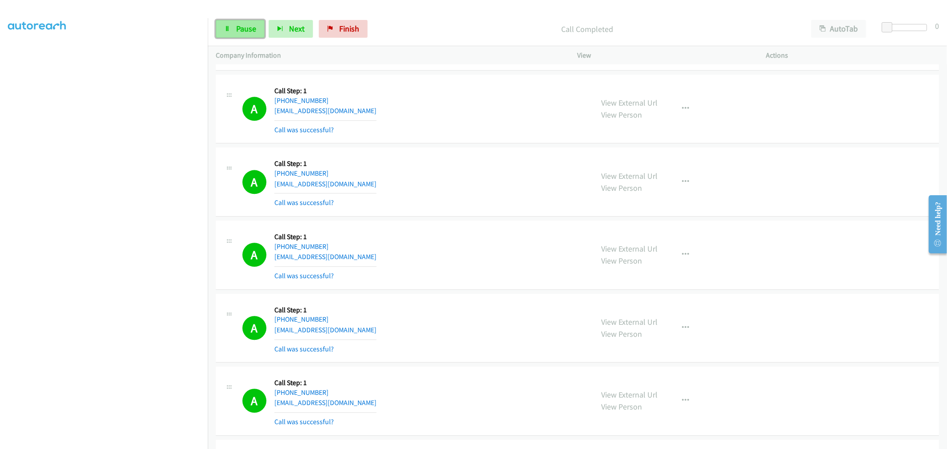
click at [242, 23] on link "Pause" at bounding box center [240, 29] width 49 height 18
click at [247, 33] on span "Start Calls" at bounding box center [253, 29] width 35 height 10
click at [83, 448] on aside "Dialing Mode: Power | Switch to Preview My Lists" at bounding box center [104, 221] width 208 height 491
drag, startPoint x: 257, startPoint y: 29, endPoint x: 241, endPoint y: 139, distance: 111.3
click at [257, 29] on link "Pause" at bounding box center [240, 29] width 49 height 18
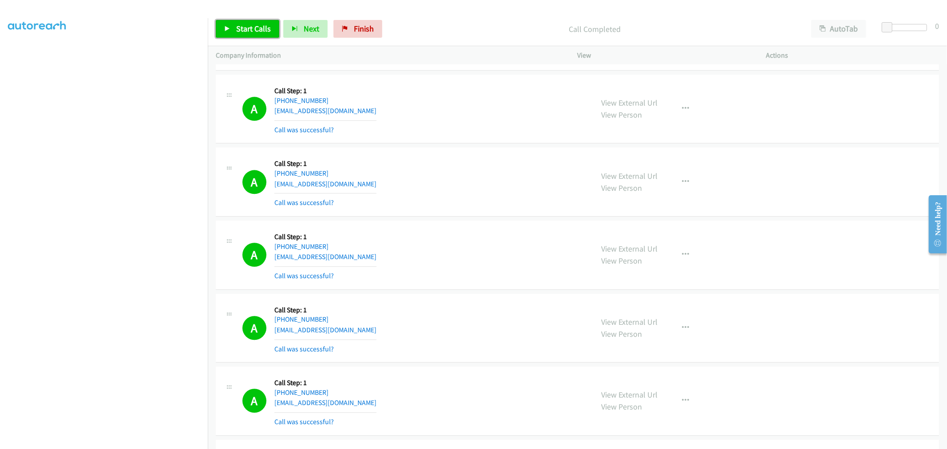
click at [244, 29] on span "Start Calls" at bounding box center [253, 29] width 35 height 10
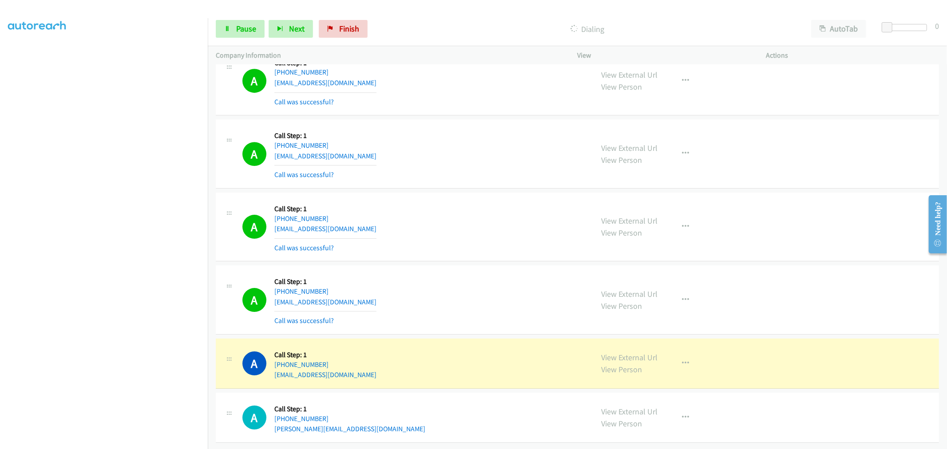
scroll to position [8098, 0]
drag, startPoint x: 620, startPoint y: 350, endPoint x: 620, endPoint y: 345, distance: 4.5
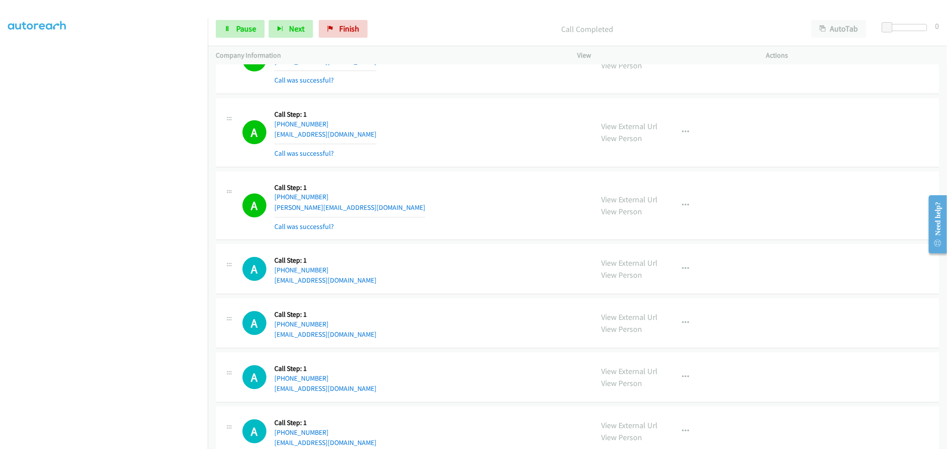
scroll to position [8345, 0]
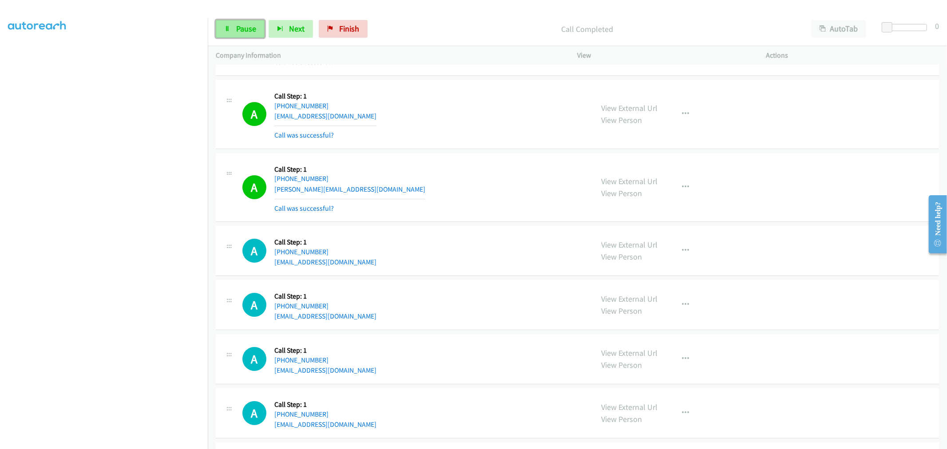
click at [233, 30] on link "Pause" at bounding box center [240, 29] width 49 height 18
click at [256, 30] on span "Start Calls" at bounding box center [253, 29] width 35 height 10
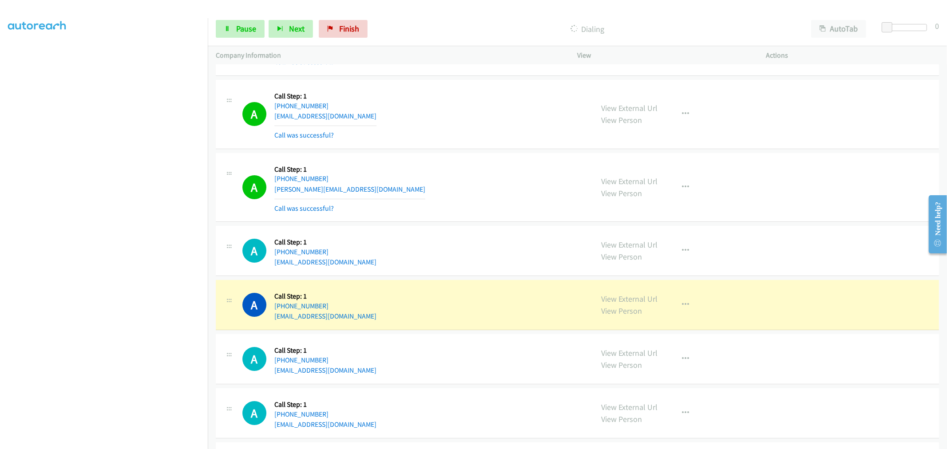
click at [458, 158] on div "A Callback Scheduled Call Step: 1 America/Los_Angeles +1 760-207-3846 carl.baru…" at bounding box center [577, 187] width 723 height 69
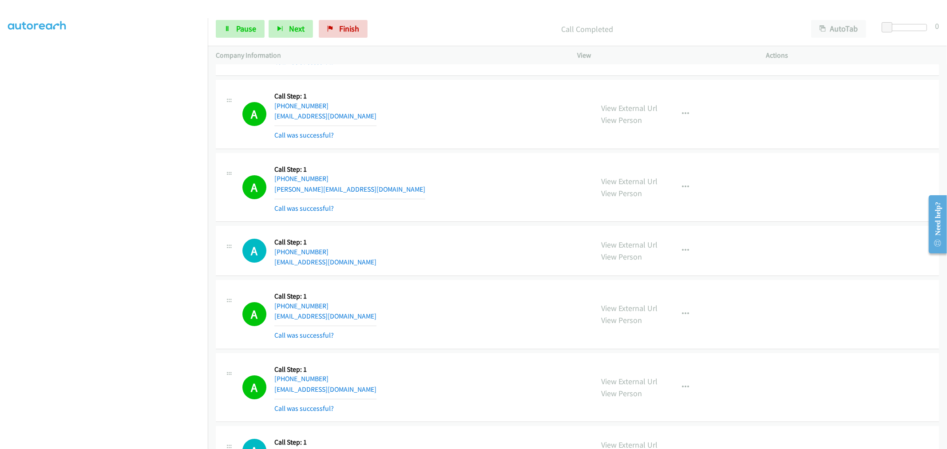
click at [403, 262] on div "A Callback Scheduled Call Step: 1 America/Phoenix +1 520-333-8397 alexagzmn1996…" at bounding box center [413, 251] width 343 height 34
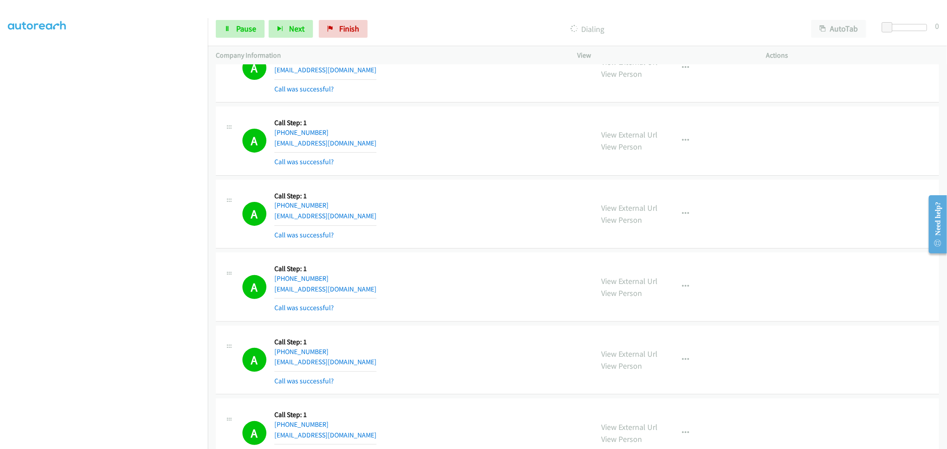
scroll to position [8683, 0]
click at [250, 39] on div "Start Calls Pause Next Finish Call Completed AutoTab AutoTab 0" at bounding box center [577, 29] width 739 height 34
click at [250, 33] on span "Pause" at bounding box center [246, 29] width 20 height 10
click at [251, 28] on span "Start Calls" at bounding box center [253, 29] width 35 height 10
click at [227, 28] on icon at bounding box center [227, 29] width 6 height 6
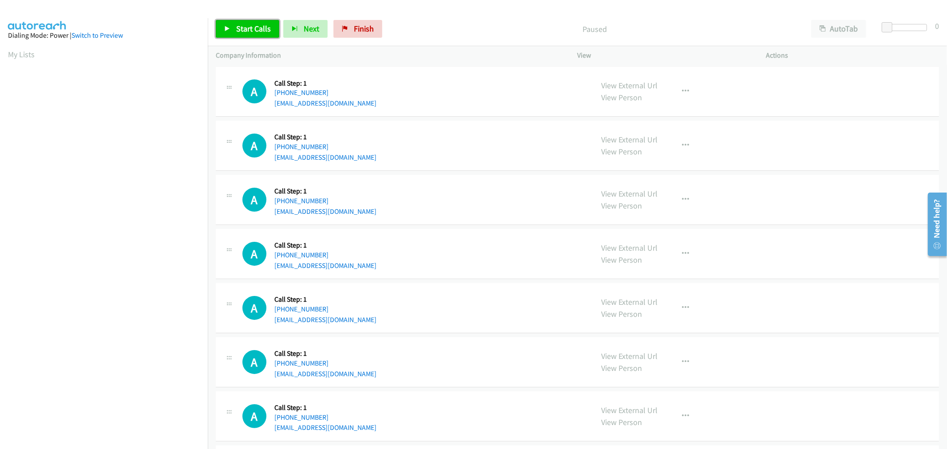
click at [245, 31] on span "Start Calls" at bounding box center [253, 29] width 35 height 10
click at [467, 123] on div "A Callback Scheduled Call Step: 1 [GEOGRAPHIC_DATA]/[GEOGRAPHIC_DATA] [PHONE_NU…" at bounding box center [577, 146] width 723 height 50
click at [464, 120] on td "A Callback Scheduled Call Step: 1 [GEOGRAPHIC_DATA]/[GEOGRAPHIC_DATA] [PHONE_NU…" at bounding box center [577, 146] width 739 height 54
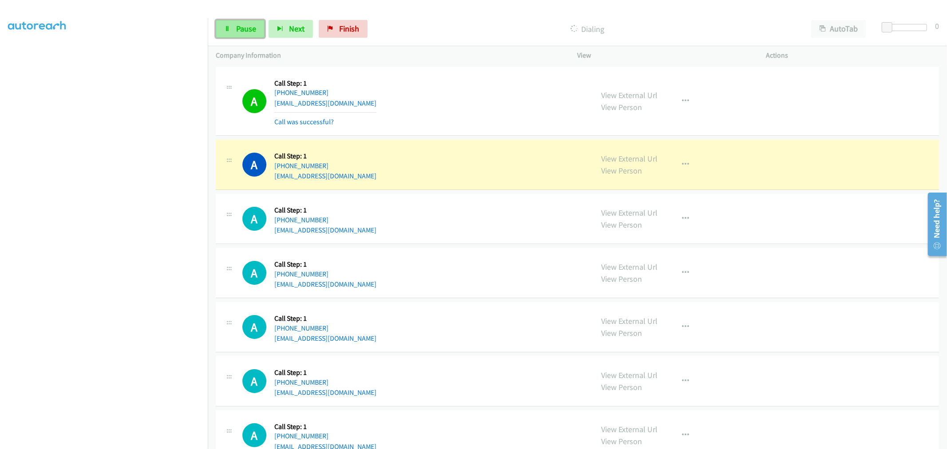
click at [242, 21] on link "Pause" at bounding box center [240, 29] width 49 height 18
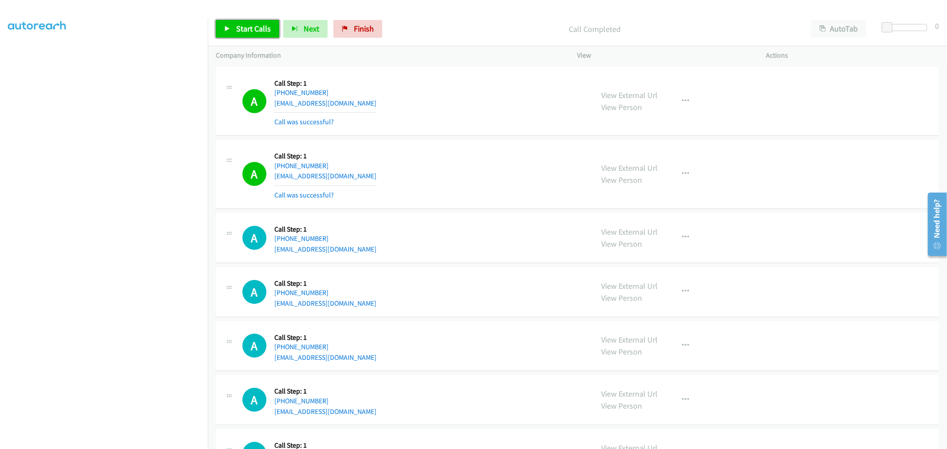
click at [224, 27] on icon at bounding box center [227, 29] width 6 height 6
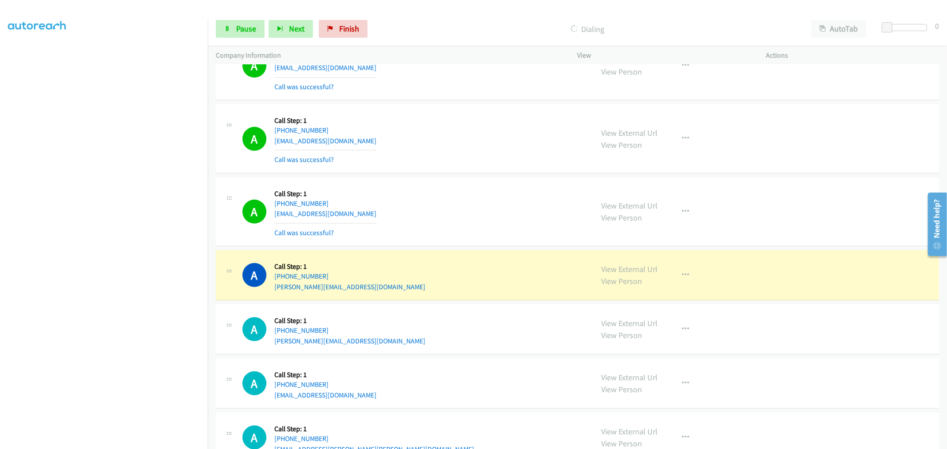
scroll to position [345, 0]
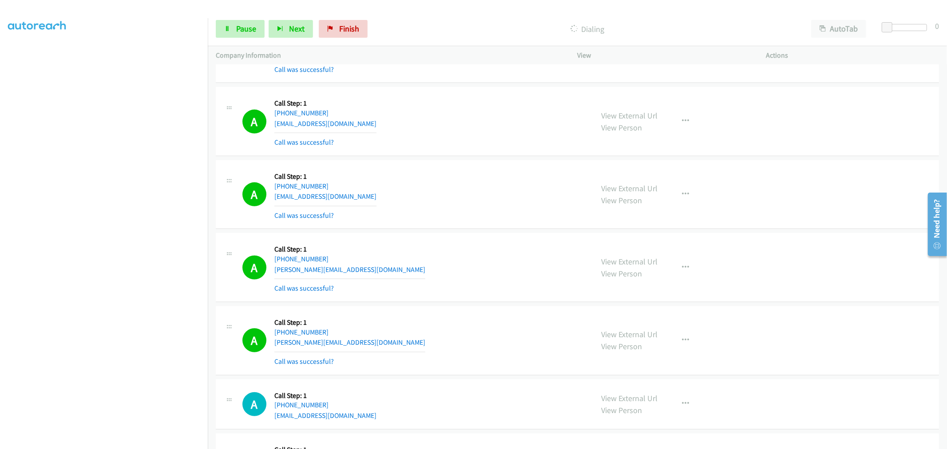
click at [464, 229] on td "A Callback Scheduled Call Step: 1 [GEOGRAPHIC_DATA]/[GEOGRAPHIC_DATA] [PHONE_NU…" at bounding box center [577, 194] width 739 height 73
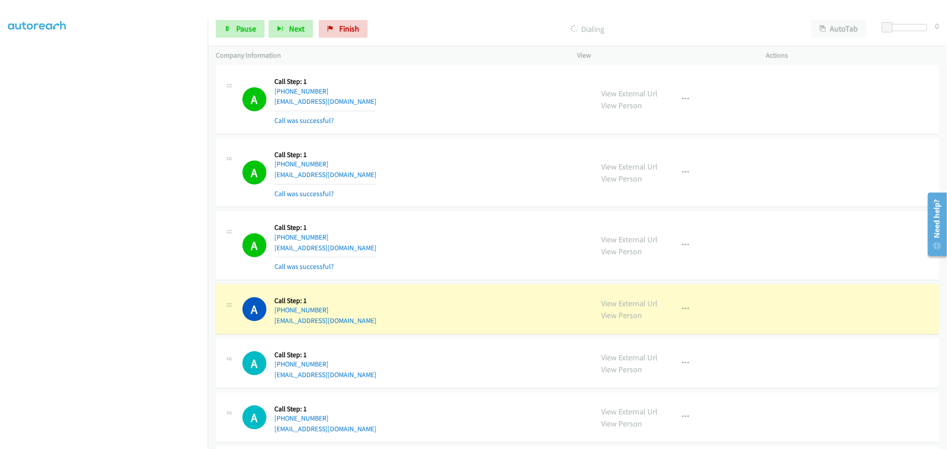
scroll to position [789, 0]
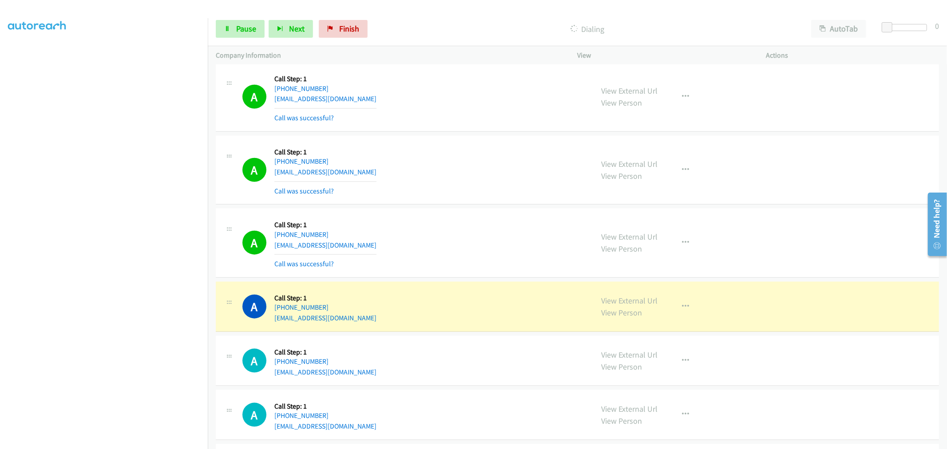
drag, startPoint x: 629, startPoint y: 299, endPoint x: 617, endPoint y: 277, distance: 25.2
drag, startPoint x: 471, startPoint y: 133, endPoint x: 337, endPoint y: 50, distance: 157.5
click at [471, 133] on td "A Callback Scheduled Call Step: 1 America/[GEOGRAPHIC_DATA] [PHONE_NUMBER] [EMA…" at bounding box center [577, 97] width 739 height 73
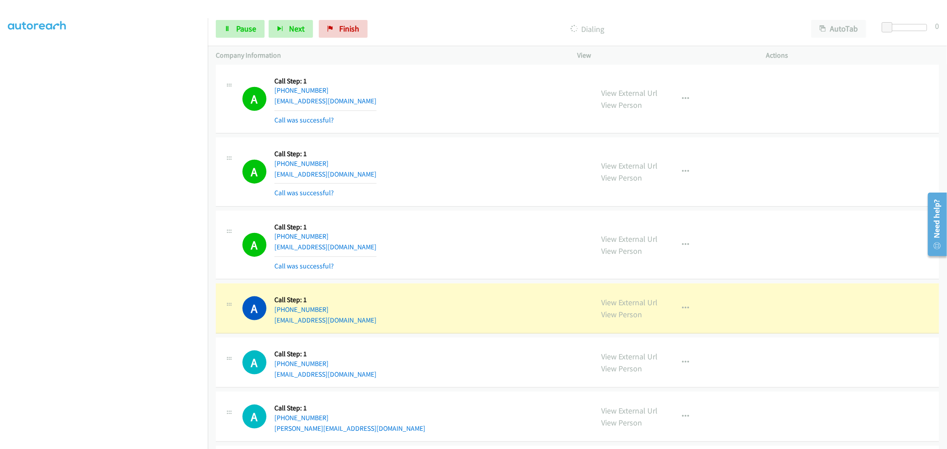
scroll to position [937, 0]
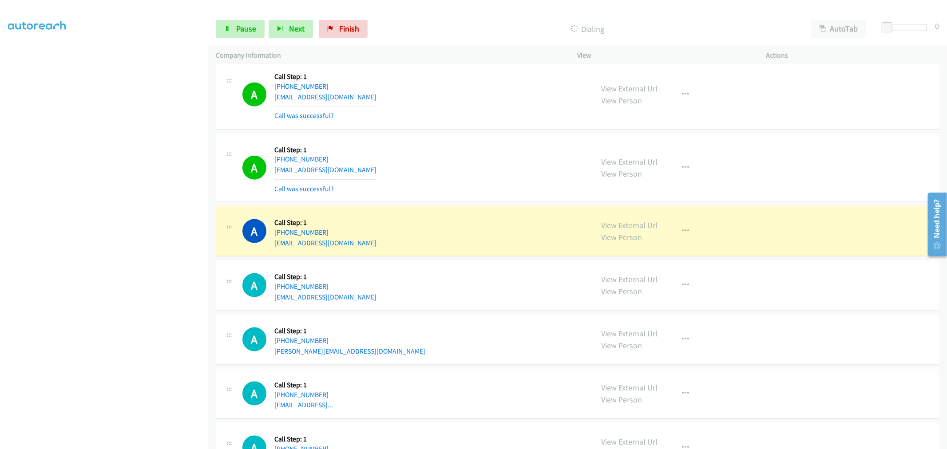
click at [529, 161] on div "A Callback Scheduled Call Step: 1 America/Los_Angeles [PHONE_NUMBER] [EMAIL_ADD…" at bounding box center [413, 168] width 343 height 53
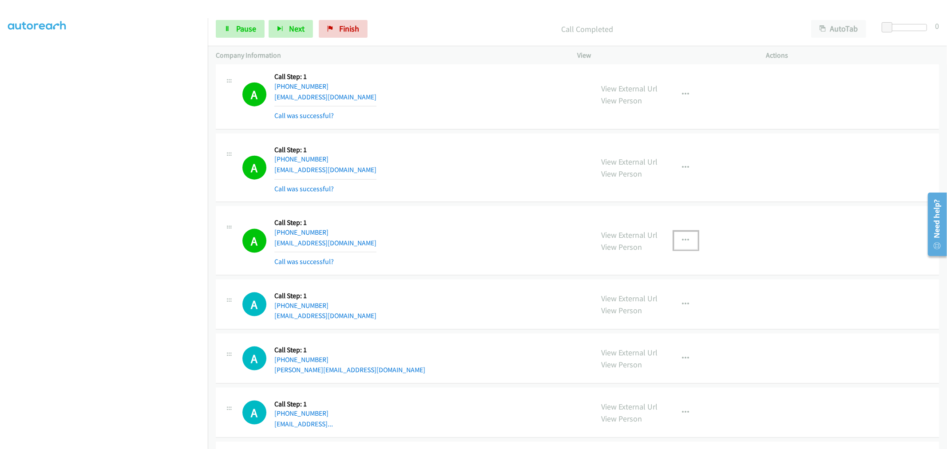
click at [684, 242] on icon "button" at bounding box center [685, 240] width 7 height 7
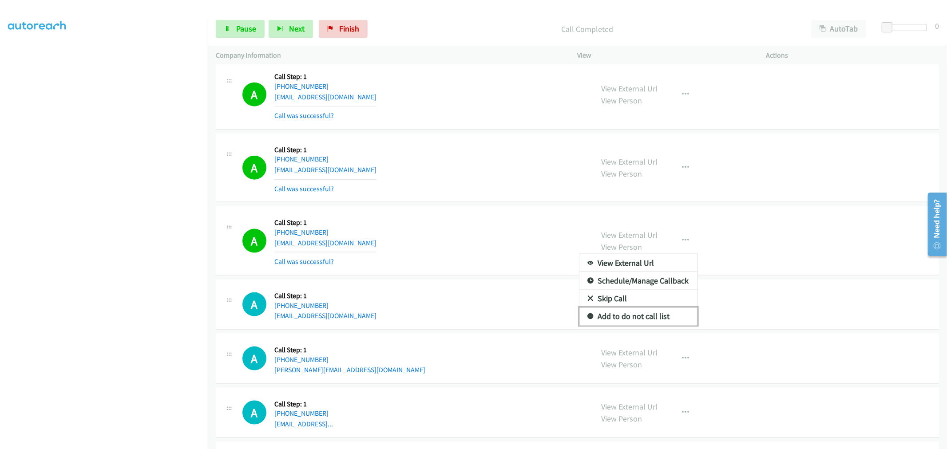
click at [613, 320] on link "Add to do not call list" at bounding box center [638, 317] width 118 height 18
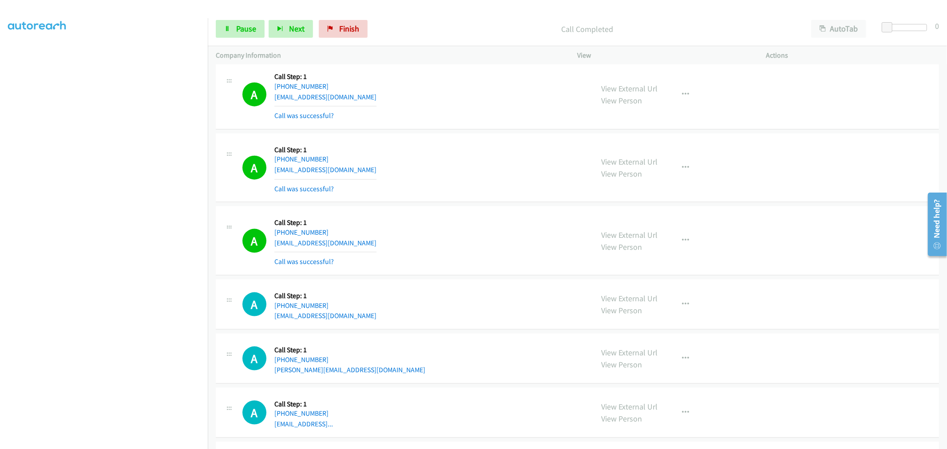
click at [685, 178] on div "View External Url View Person View External Url Email Schedule/Manage Callback …" at bounding box center [691, 168] width 197 height 53
click at [682, 170] on icon "button" at bounding box center [685, 167] width 7 height 7
click at [615, 243] on link "Add to do not call list" at bounding box center [638, 244] width 118 height 18
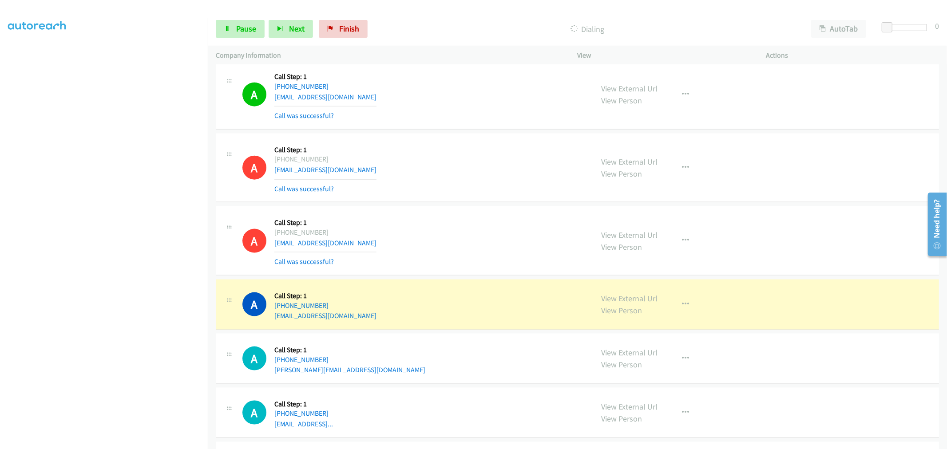
click at [465, 134] on div "A Callback Scheduled Call Step: 1 America/Los_Angeles [PHONE_NUMBER] [EMAIL_ADD…" at bounding box center [577, 168] width 723 height 69
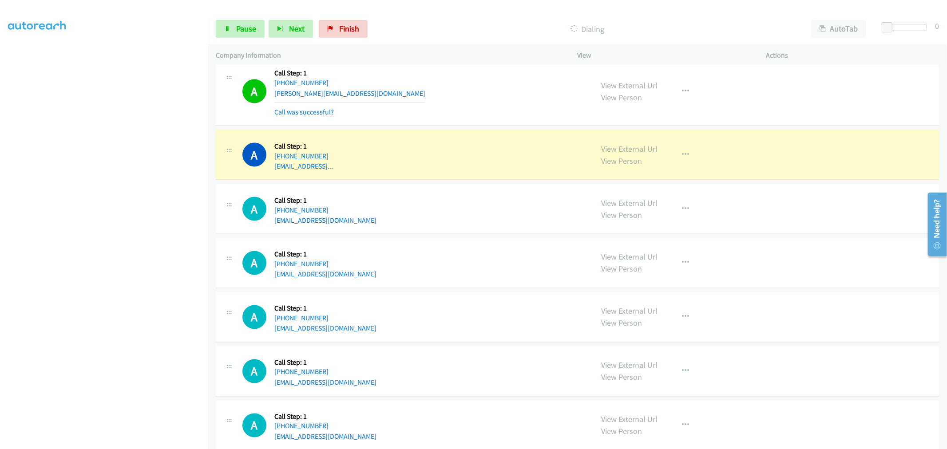
scroll to position [1183, 0]
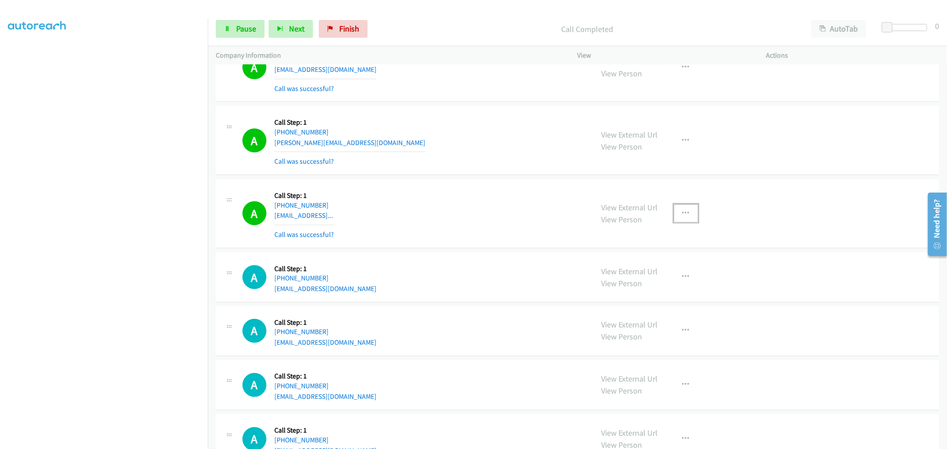
click at [681, 218] on button "button" at bounding box center [686, 214] width 24 height 18
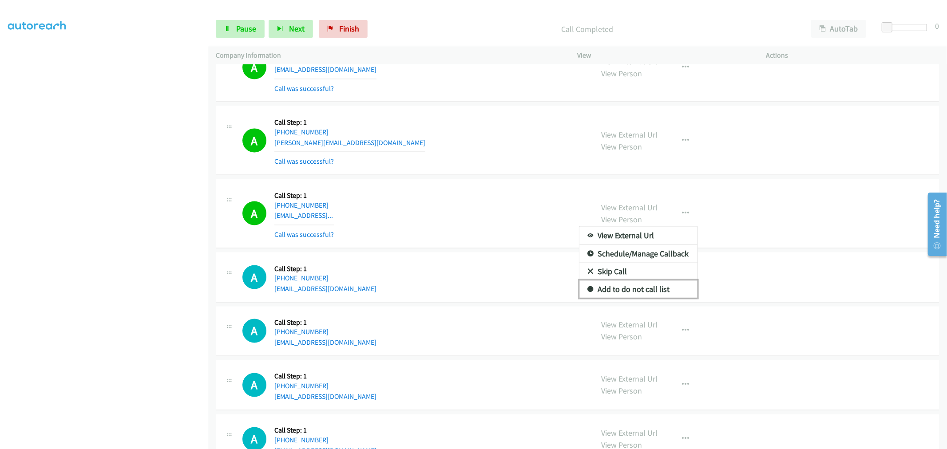
drag, startPoint x: 637, startPoint y: 288, endPoint x: 524, endPoint y: 235, distance: 124.7
click at [635, 288] on link "Add to do not call list" at bounding box center [638, 289] width 118 height 18
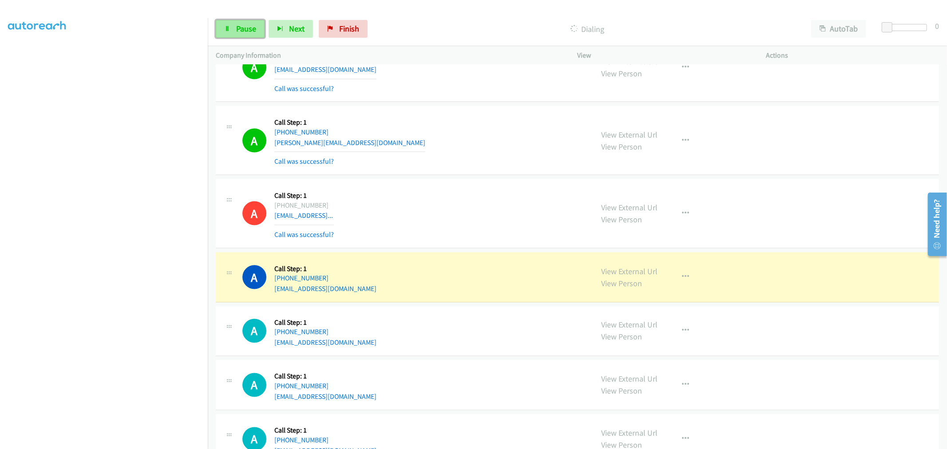
click at [246, 30] on span "Pause" at bounding box center [246, 29] width 20 height 10
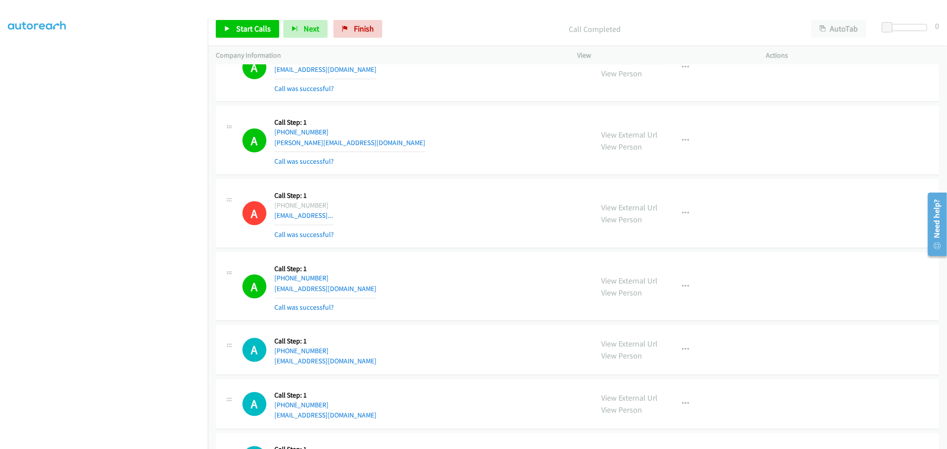
click at [492, 141] on div "A Callback Scheduled Call Step: 1 America/New_York [PHONE_NUMBER] [PERSON_NAME]…" at bounding box center [413, 140] width 343 height 53
click at [243, 24] on span "Start Calls" at bounding box center [253, 29] width 35 height 10
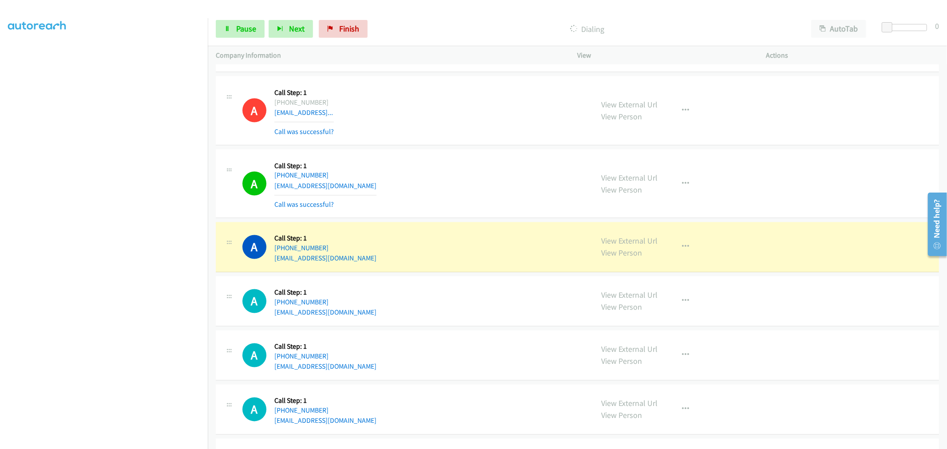
scroll to position [1282, 0]
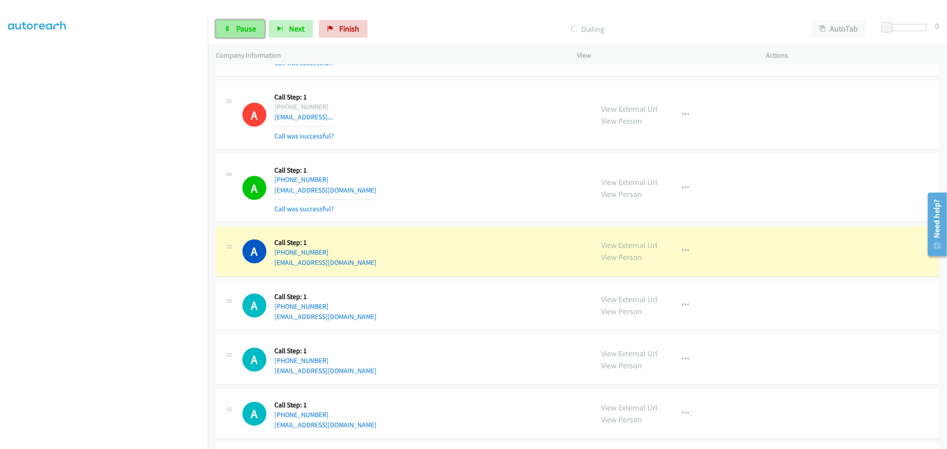
click at [238, 27] on span "Pause" at bounding box center [246, 29] width 20 height 10
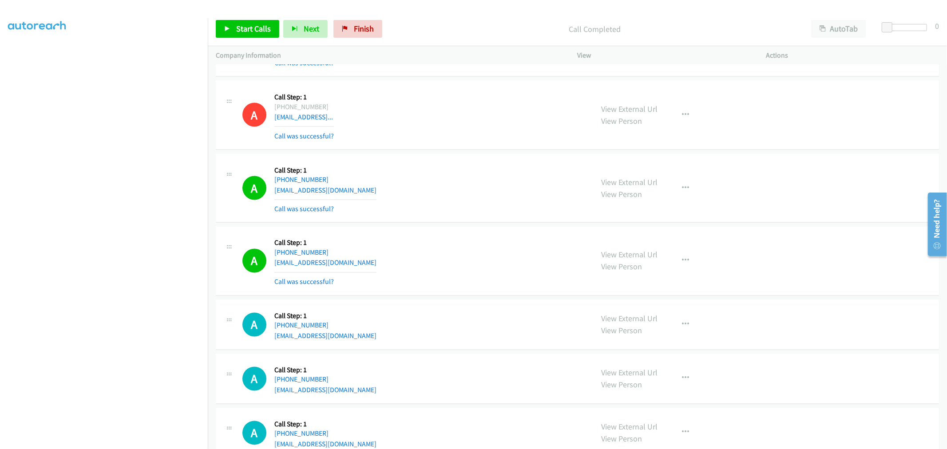
click at [462, 154] on div "A Callback Scheduled Call Step: 1 [GEOGRAPHIC_DATA]/[GEOGRAPHIC_DATA] [PHONE_NU…" at bounding box center [577, 188] width 723 height 69
click at [248, 23] on link "Start Calls" at bounding box center [247, 29] width 63 height 18
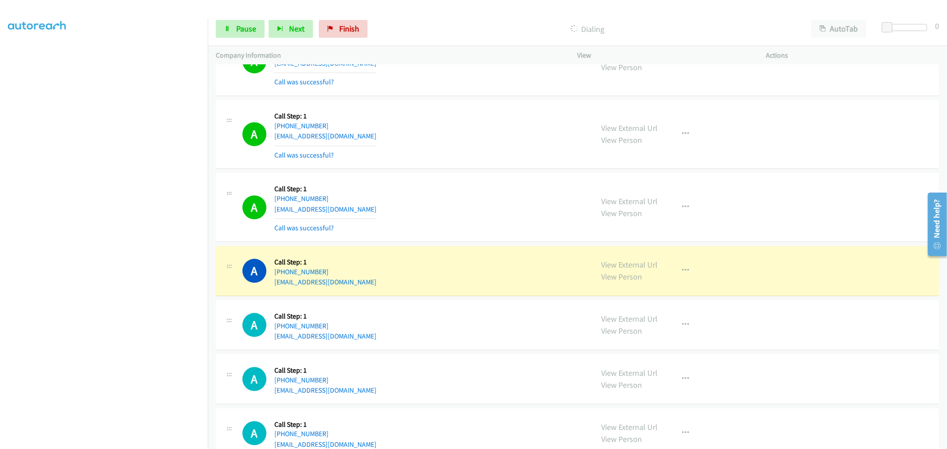
scroll to position [1676, 0]
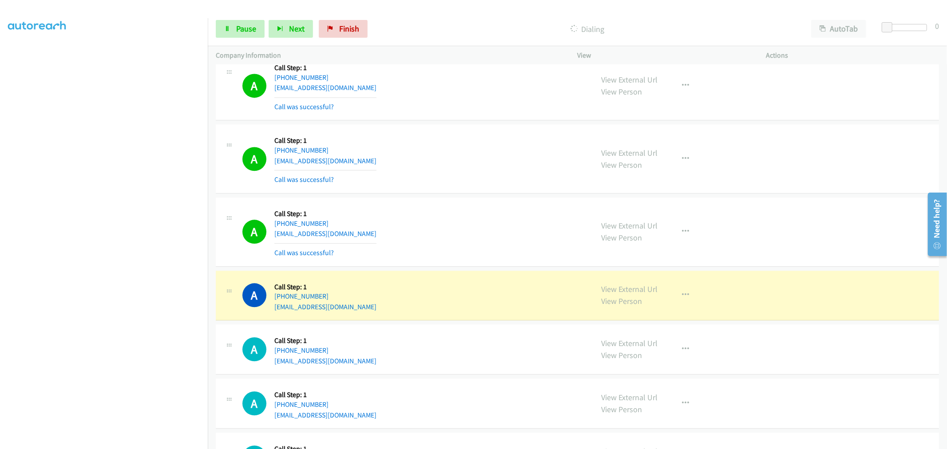
click at [460, 198] on div "A Callback Scheduled Call Step: 1 America/New_York [PHONE_NUMBER] [EMAIL_ADDRES…" at bounding box center [577, 231] width 723 height 69
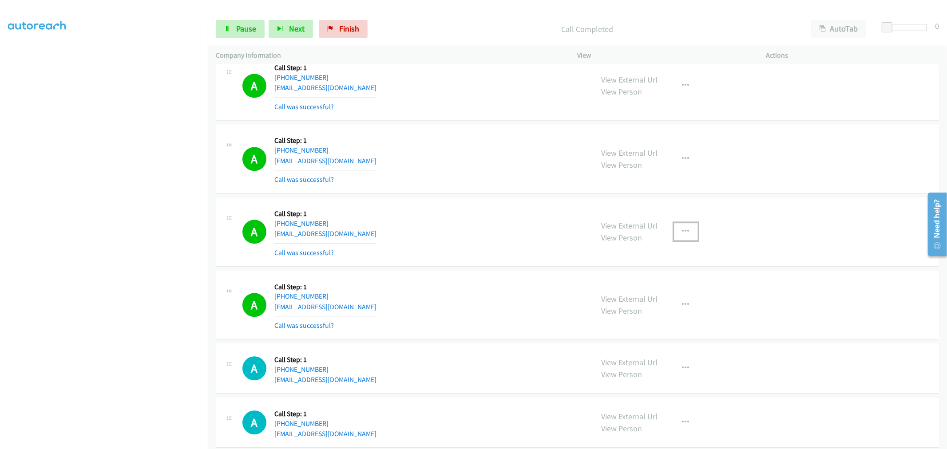
click at [683, 236] on button "button" at bounding box center [686, 232] width 24 height 18
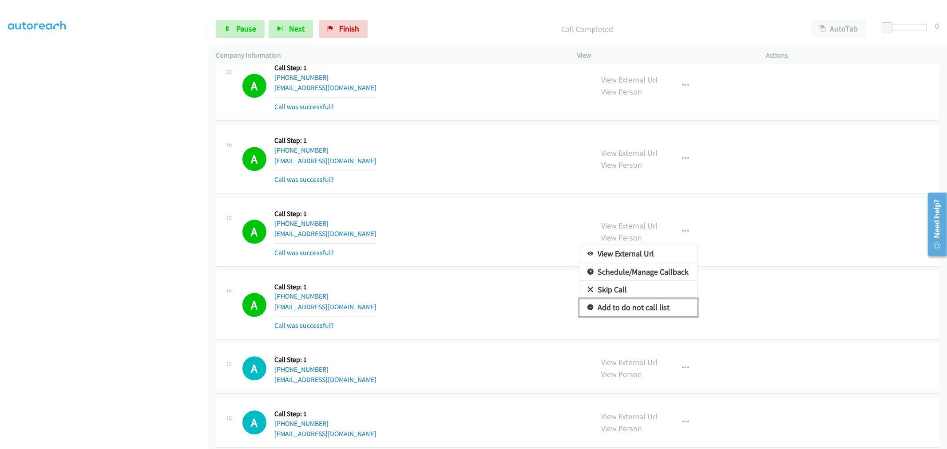
click at [620, 312] on link "Add to do not call list" at bounding box center [638, 308] width 118 height 18
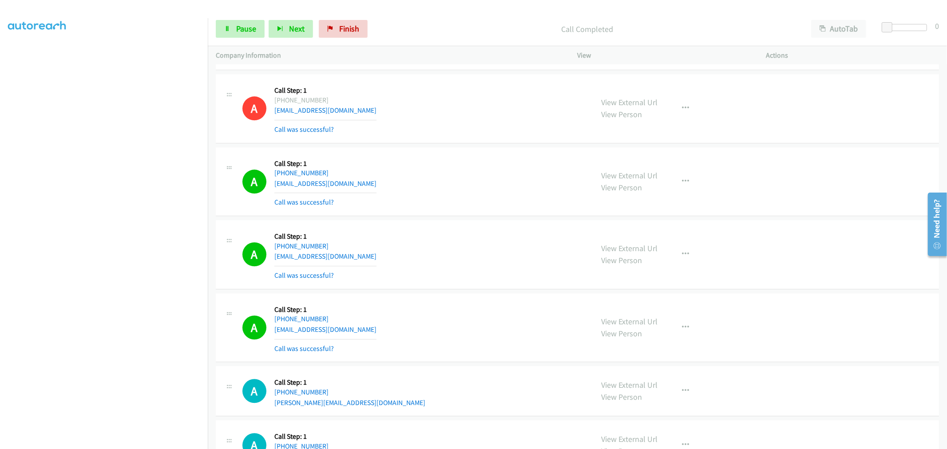
scroll to position [1874, 0]
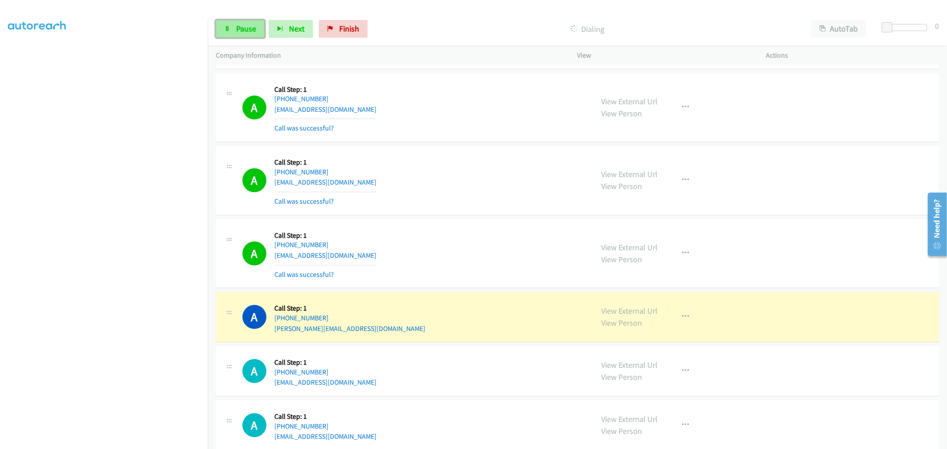
click at [236, 28] on span "Pause" at bounding box center [246, 29] width 20 height 10
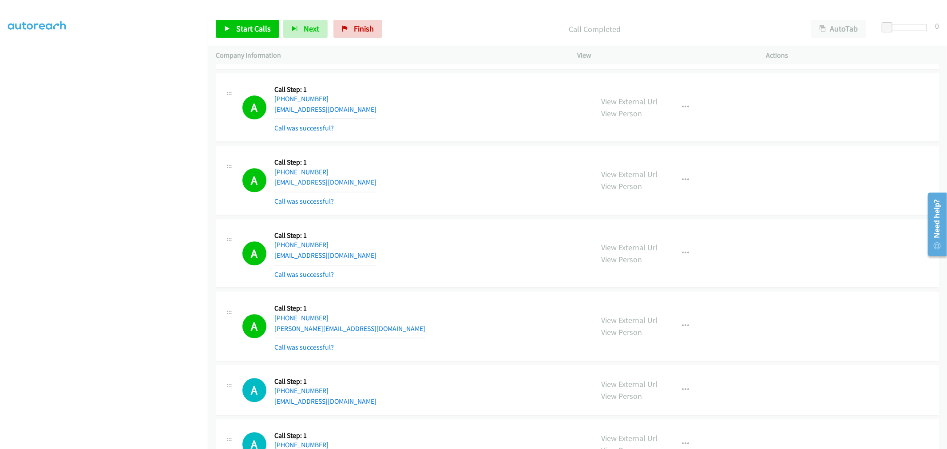
click at [467, 144] on td "A Callback Scheduled Call Step: 1 America/New_York [PHONE_NUMBER] [EMAIL_ADDRES…" at bounding box center [577, 107] width 739 height 73
click at [474, 146] on td "A Callback Scheduled Call Step: 1 [GEOGRAPHIC_DATA]/[GEOGRAPHIC_DATA] [PHONE_NU…" at bounding box center [577, 180] width 739 height 73
click at [458, 144] on td "A Callback Scheduled Call Step: 1 America/New_York [PHONE_NUMBER] [EMAIL_ADDRES…" at bounding box center [577, 107] width 739 height 73
click at [252, 33] on link "Start Calls" at bounding box center [247, 29] width 63 height 18
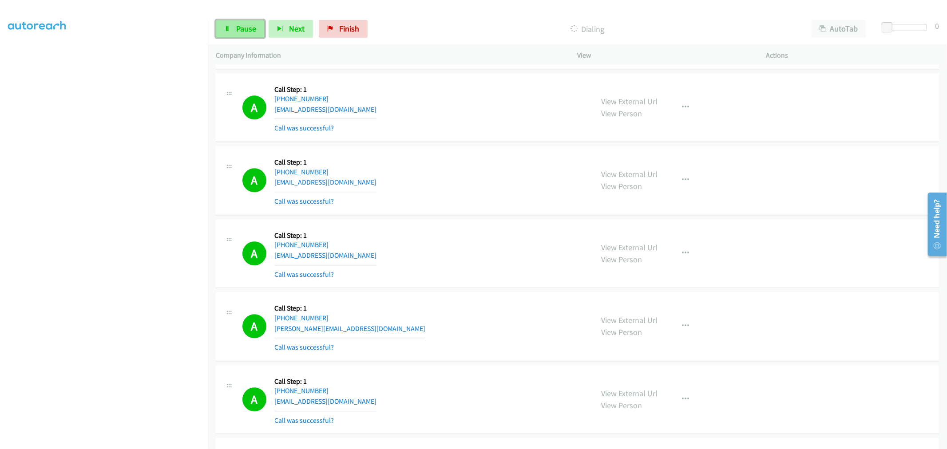
click at [228, 22] on link "Pause" at bounding box center [240, 29] width 49 height 18
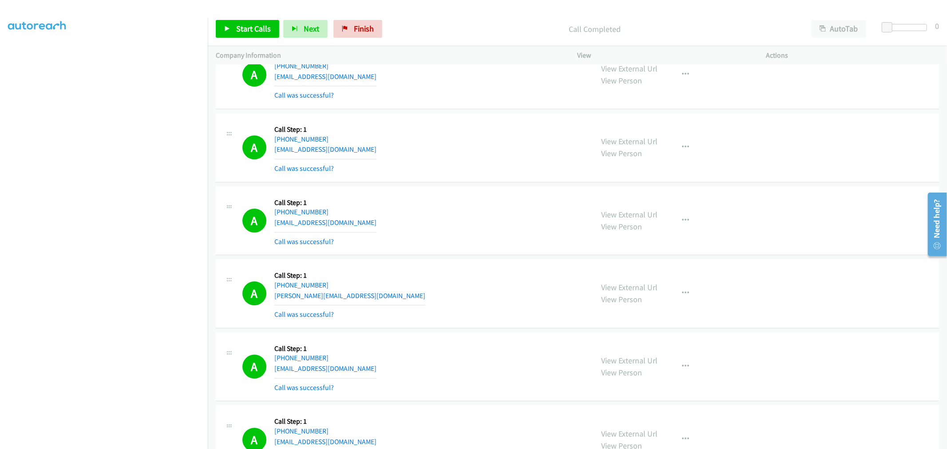
scroll to position [1923, 0]
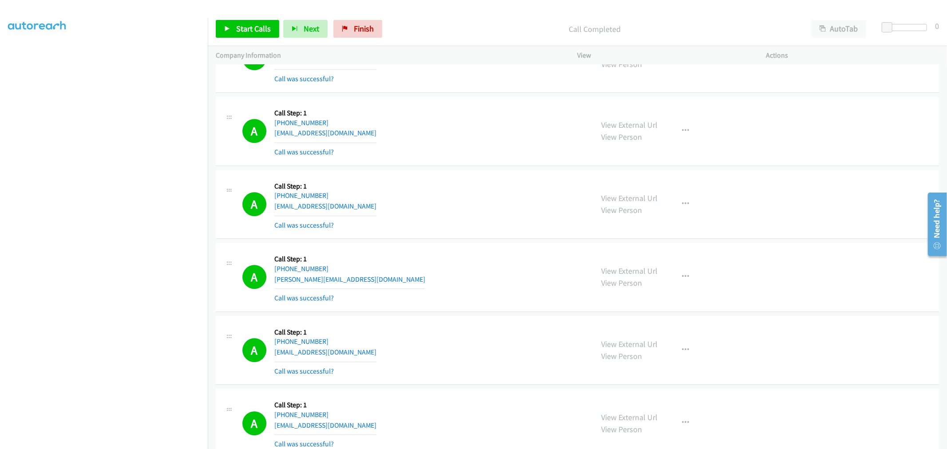
click at [469, 169] on td "A Callback Scheduled Call Step: 1 America/New_York [PHONE_NUMBER] [EMAIL_ADDRES…" at bounding box center [577, 204] width 739 height 73
click at [253, 28] on span "Start Calls" at bounding box center [253, 29] width 35 height 10
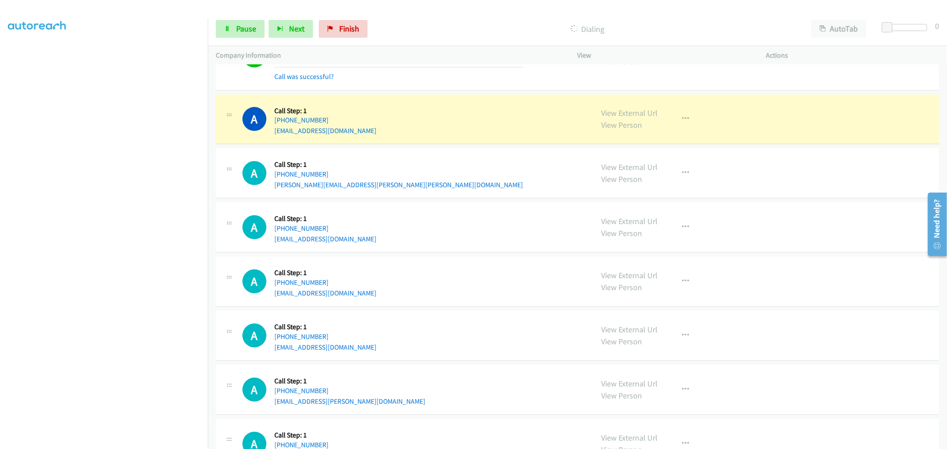
scroll to position [2514, 0]
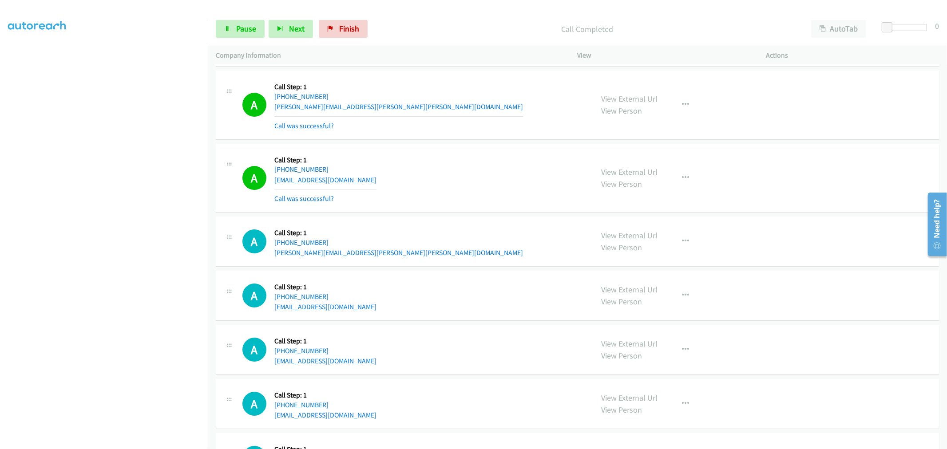
click at [681, 188] on div "View External Url View Person View External Url Email Schedule/Manage Callback …" at bounding box center [691, 178] width 197 height 53
click at [690, 179] on button "button" at bounding box center [686, 178] width 24 height 18
click at [631, 251] on link "Add to do not call list" at bounding box center [638, 254] width 118 height 18
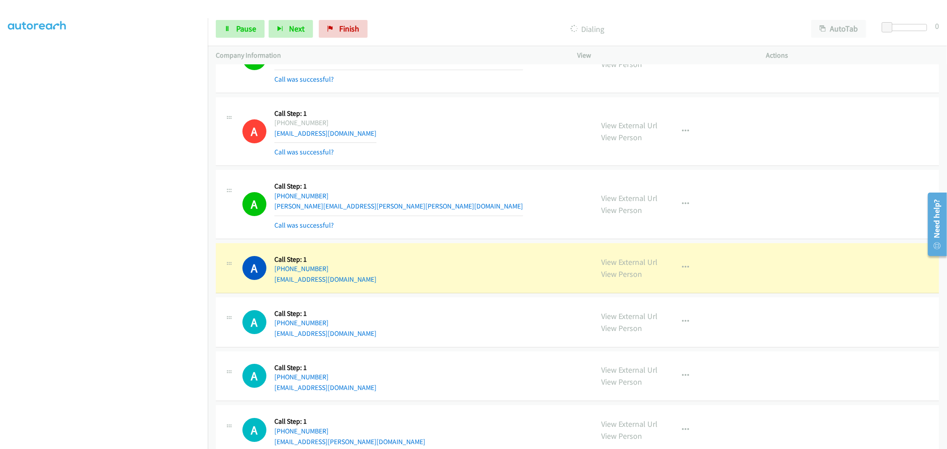
scroll to position [2663, 0]
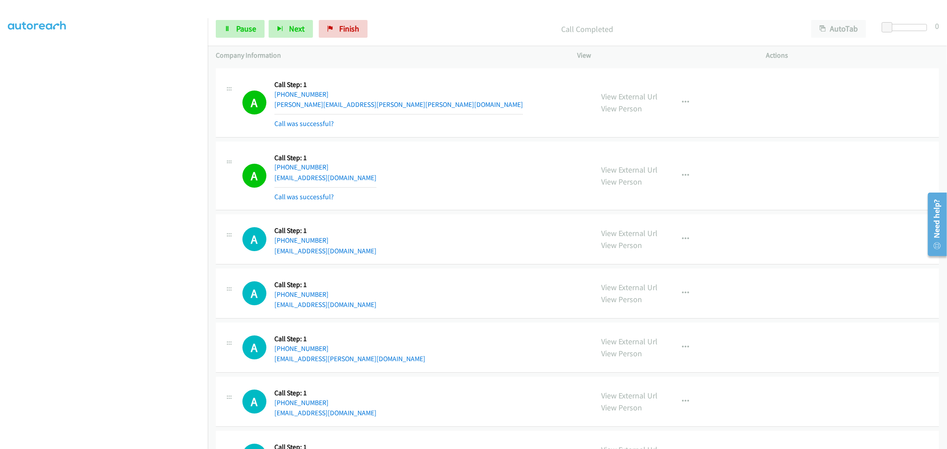
click at [450, 141] on td "A Callback Scheduled Call Step: 1 America/New_York [PHONE_NUMBER] [EMAIL_ADDRES…" at bounding box center [577, 175] width 739 height 73
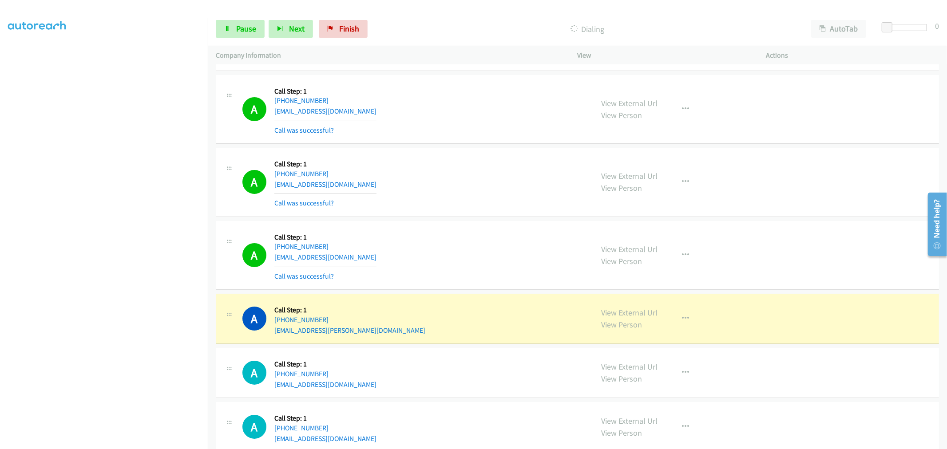
scroll to position [2761, 0]
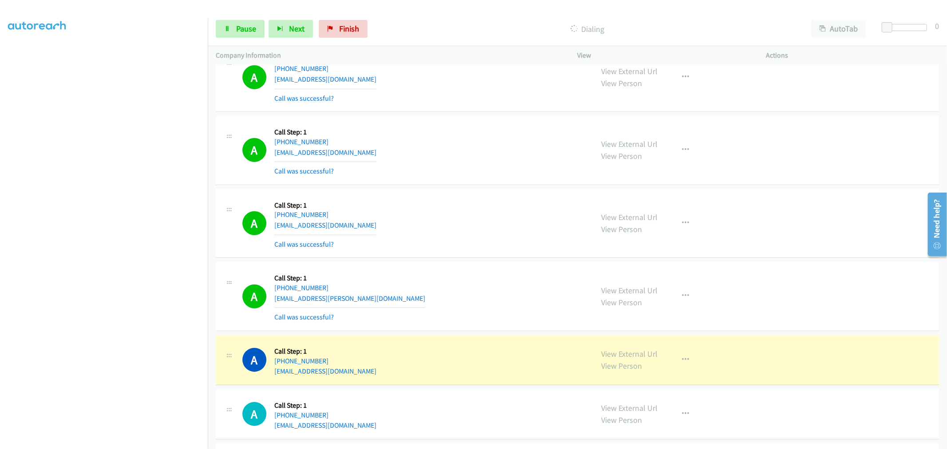
click at [467, 188] on td "A Callback Scheduled Call Step: 1 America/Los_Angeles [PHONE_NUMBER] [EMAIL_ADD…" at bounding box center [577, 223] width 739 height 73
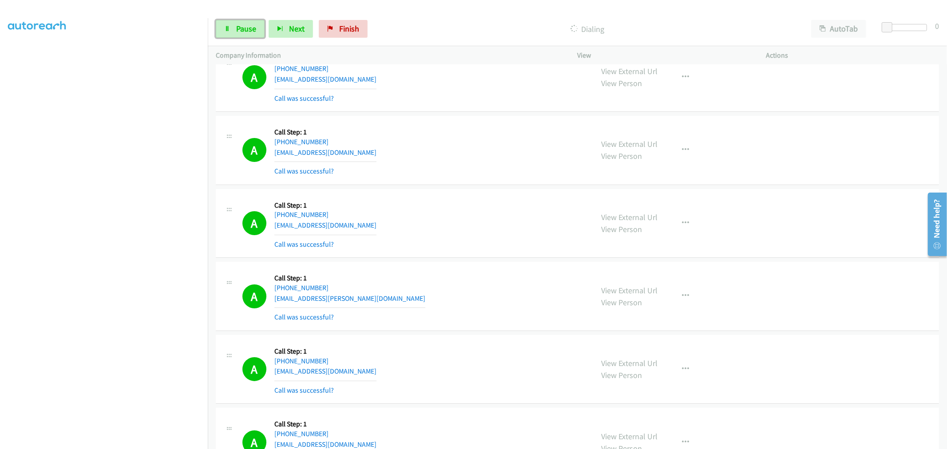
drag, startPoint x: 244, startPoint y: 29, endPoint x: 260, endPoint y: 104, distance: 76.2
click at [244, 29] on span "Pause" at bounding box center [246, 29] width 20 height 10
click at [227, 32] on link "Start Calls" at bounding box center [247, 29] width 63 height 18
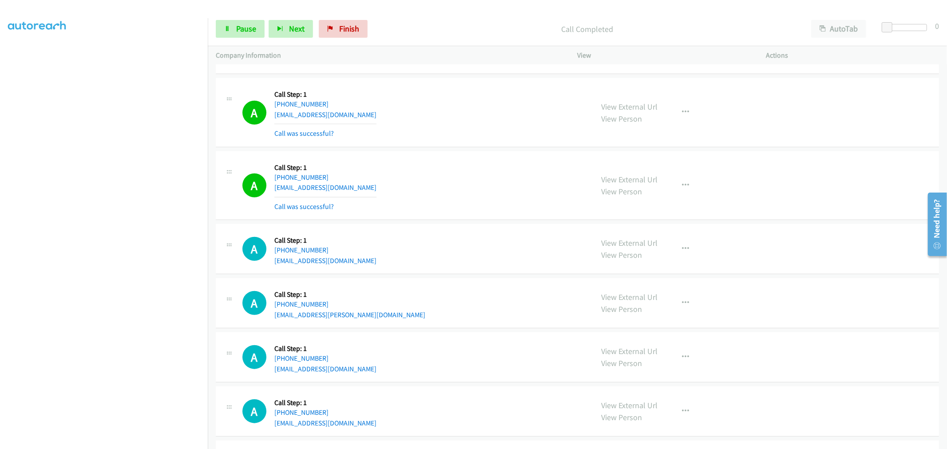
scroll to position [3501, 0]
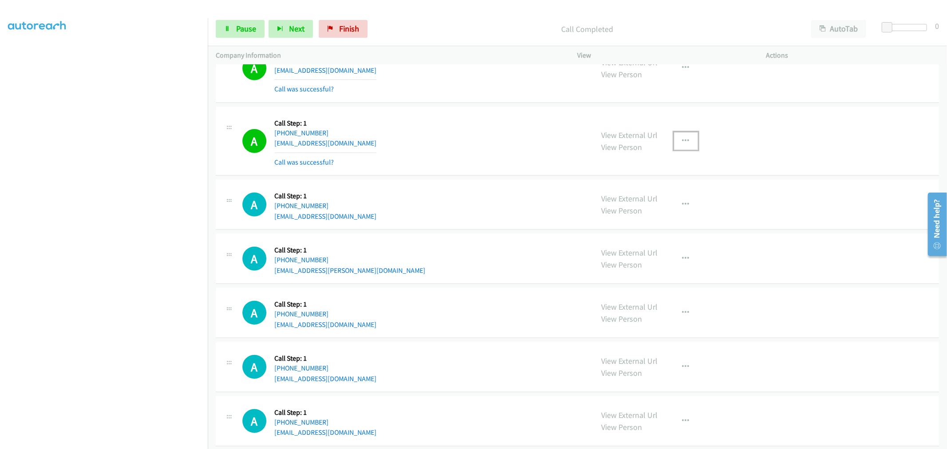
click at [684, 138] on button "button" at bounding box center [686, 141] width 24 height 18
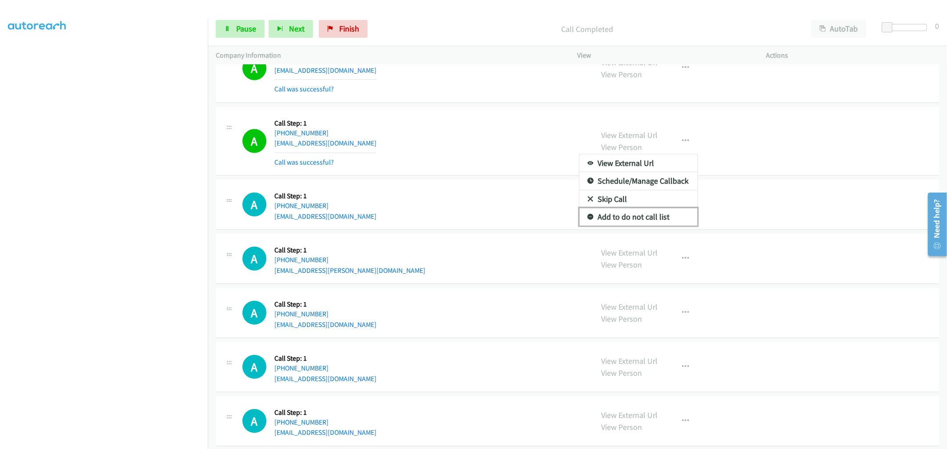
click at [637, 222] on link "Add to do not call list" at bounding box center [638, 217] width 118 height 18
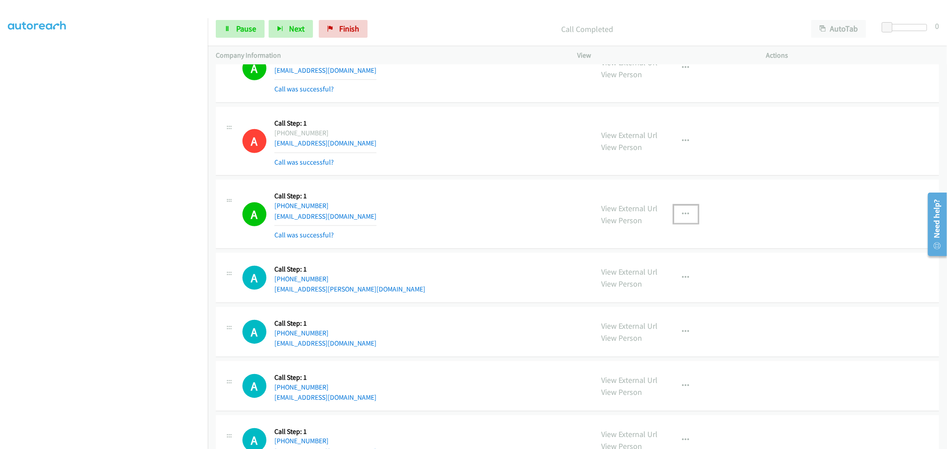
click at [687, 212] on button "button" at bounding box center [686, 214] width 24 height 18
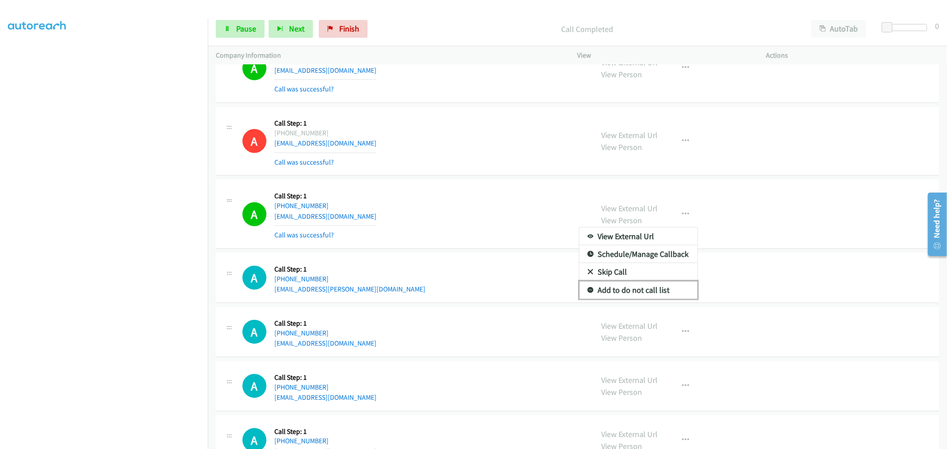
click at [649, 290] on link "Add to do not call list" at bounding box center [638, 290] width 118 height 18
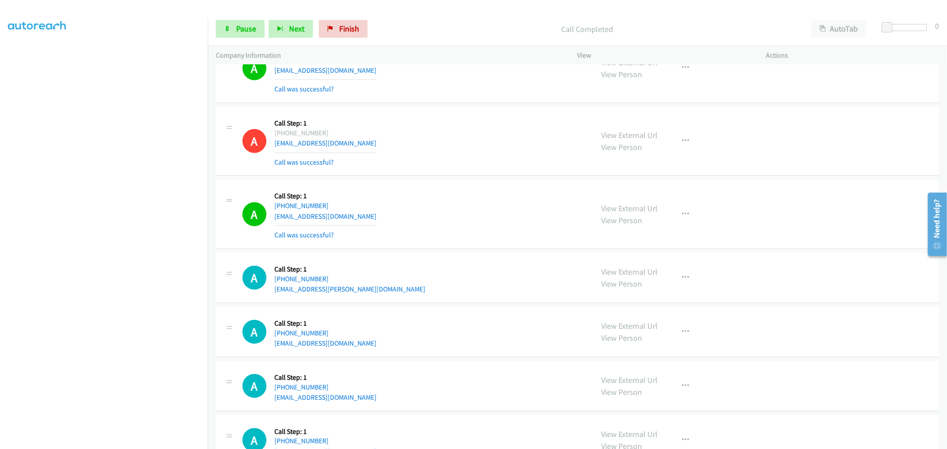
drag, startPoint x: 480, startPoint y: 217, endPoint x: 551, endPoint y: 217, distance: 71.0
click at [481, 217] on div "A Callback Scheduled Call Step: 1 America/[GEOGRAPHIC_DATA] [PHONE_NUMBER] [EMA…" at bounding box center [413, 214] width 343 height 53
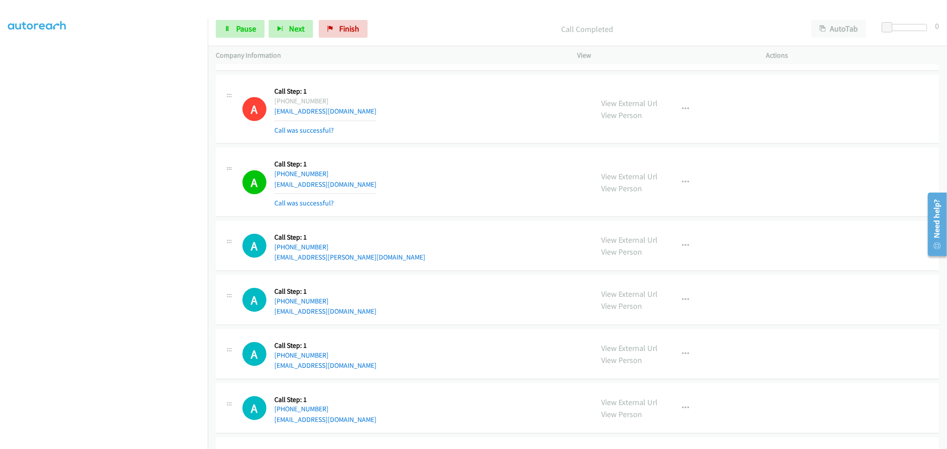
scroll to position [3550, 0]
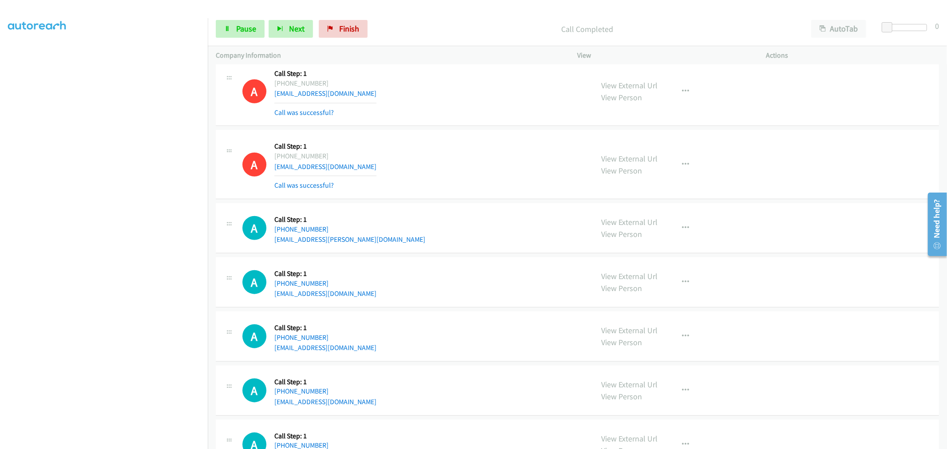
click at [466, 128] on td "A Callback Scheduled Call Step: 1 [GEOGRAPHIC_DATA]/[GEOGRAPHIC_DATA] [PHONE_NU…" at bounding box center [577, 91] width 739 height 73
drag, startPoint x: 607, startPoint y: 158, endPoint x: 567, endPoint y: 104, distance: 66.8
click at [241, 30] on span "Pause" at bounding box center [246, 29] width 20 height 10
click at [245, 36] on link "Start Calls" at bounding box center [247, 29] width 63 height 18
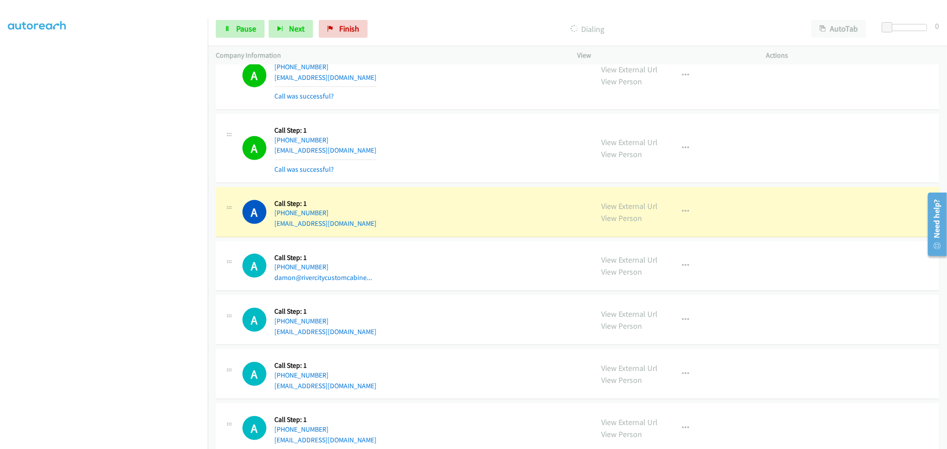
scroll to position [3776, 0]
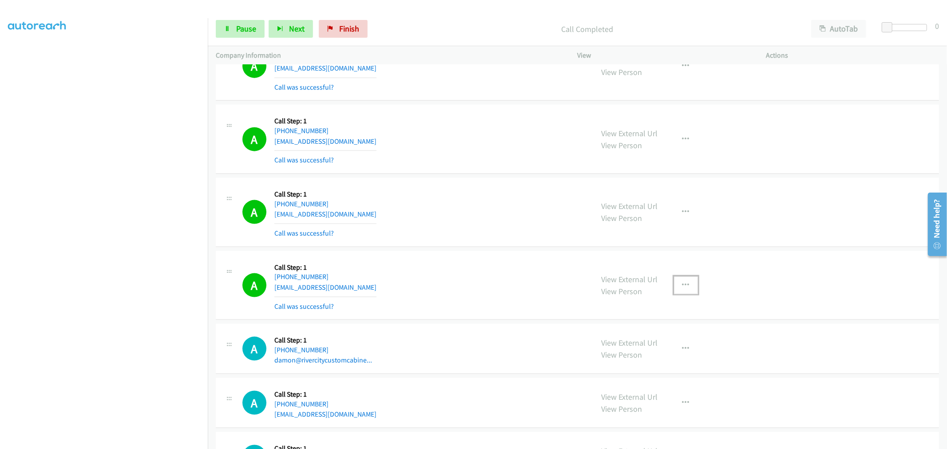
click at [684, 286] on icon "button" at bounding box center [685, 285] width 7 height 7
click at [633, 365] on link "Add to do not call list" at bounding box center [638, 361] width 118 height 18
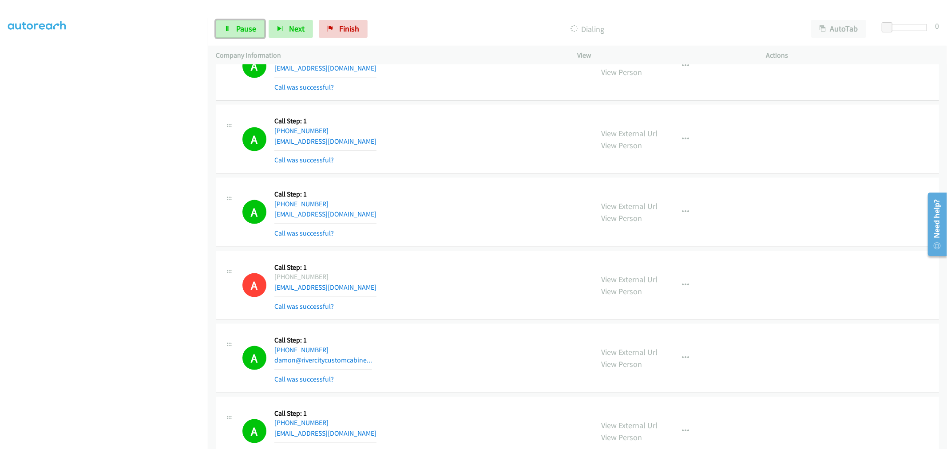
drag, startPoint x: 237, startPoint y: 32, endPoint x: 271, endPoint y: 91, distance: 68.0
click at [237, 32] on span "Pause" at bounding box center [246, 29] width 20 height 10
